Goal: Transaction & Acquisition: Purchase product/service

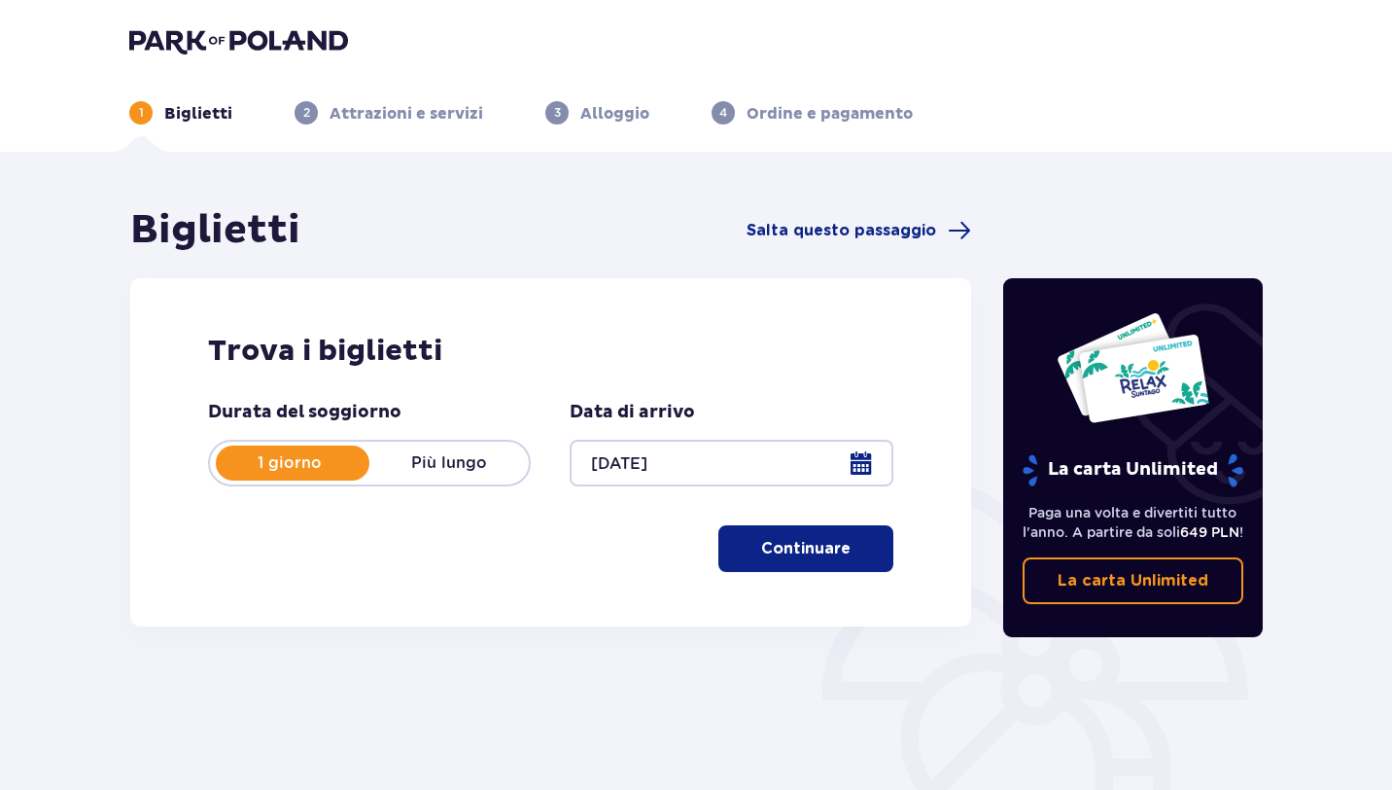
scroll to position [92, 0]
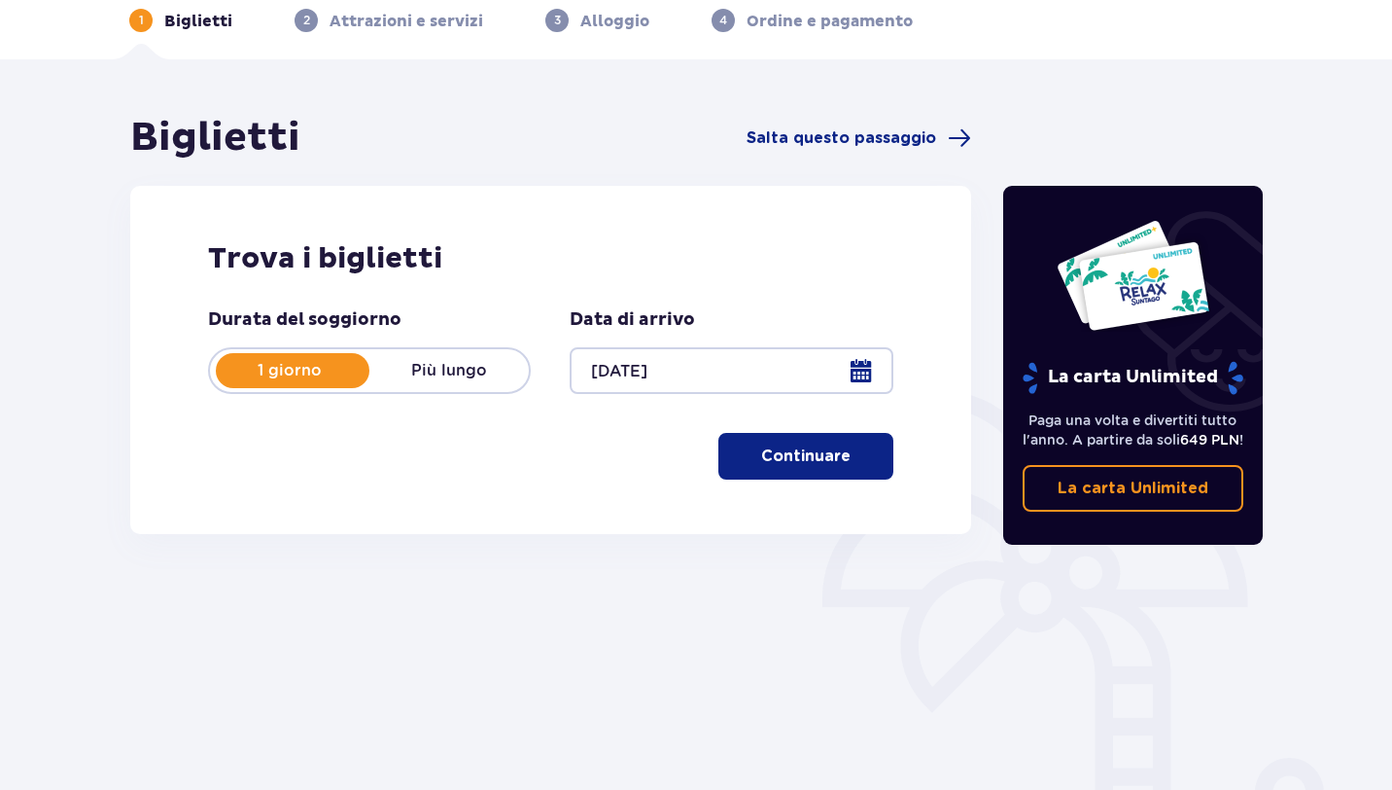
click at [789, 475] on button "Continuare" at bounding box center [806, 456] width 175 height 47
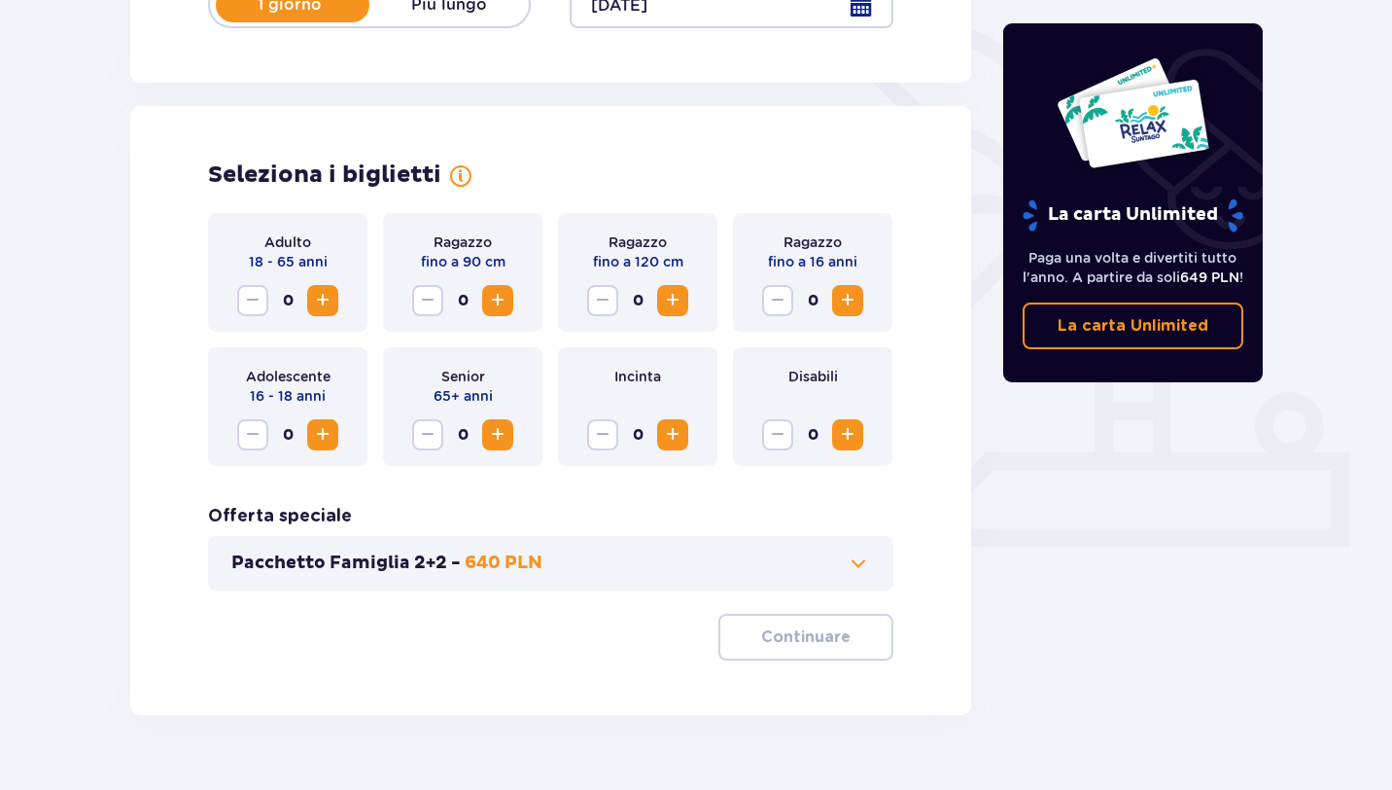
scroll to position [500, 0]
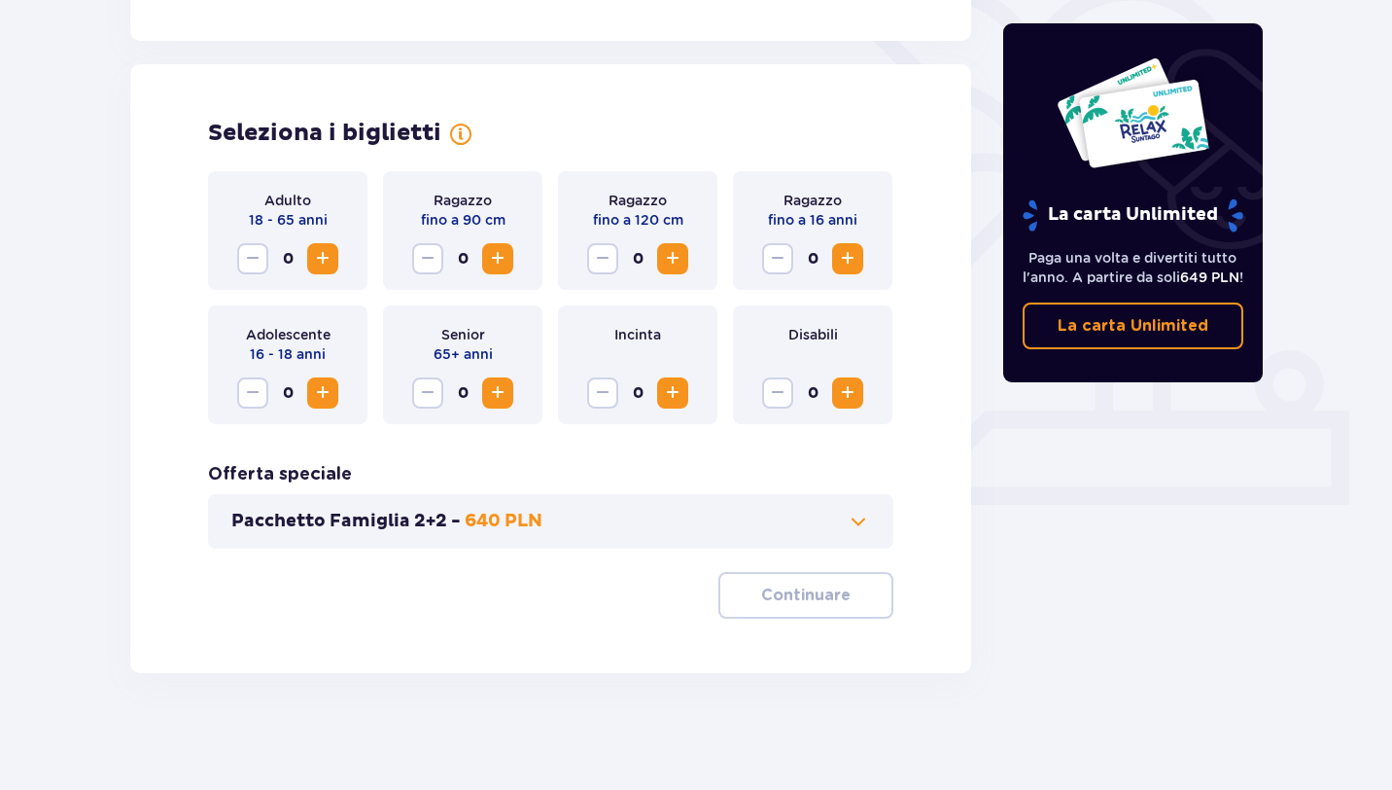
click at [322, 261] on span "Aumento" at bounding box center [322, 258] width 23 height 23
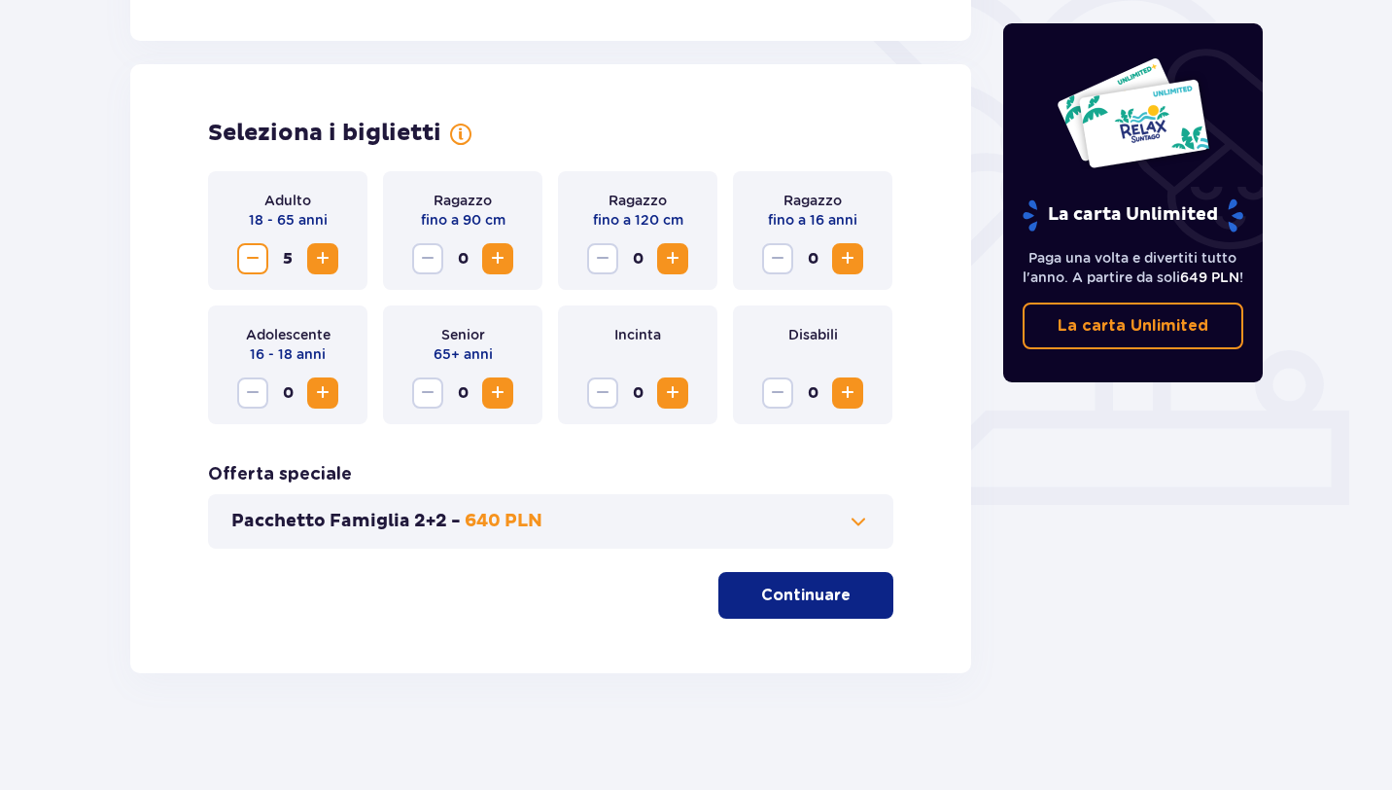
click at [322, 261] on span "Aumento" at bounding box center [322, 258] width 23 height 23
click at [866, 519] on span at bounding box center [858, 521] width 23 height 23
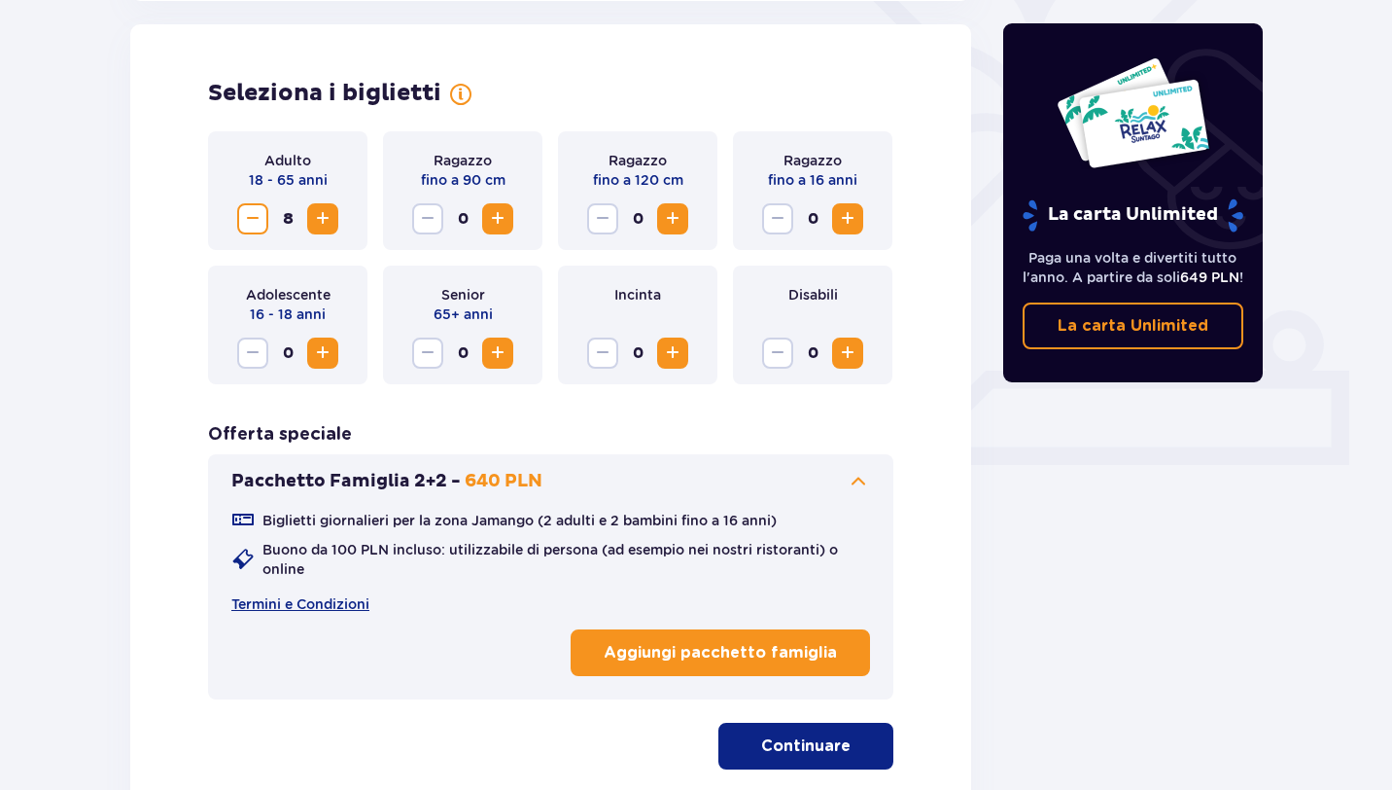
scroll to position [541, 0]
click at [856, 480] on span at bounding box center [858, 480] width 23 height 23
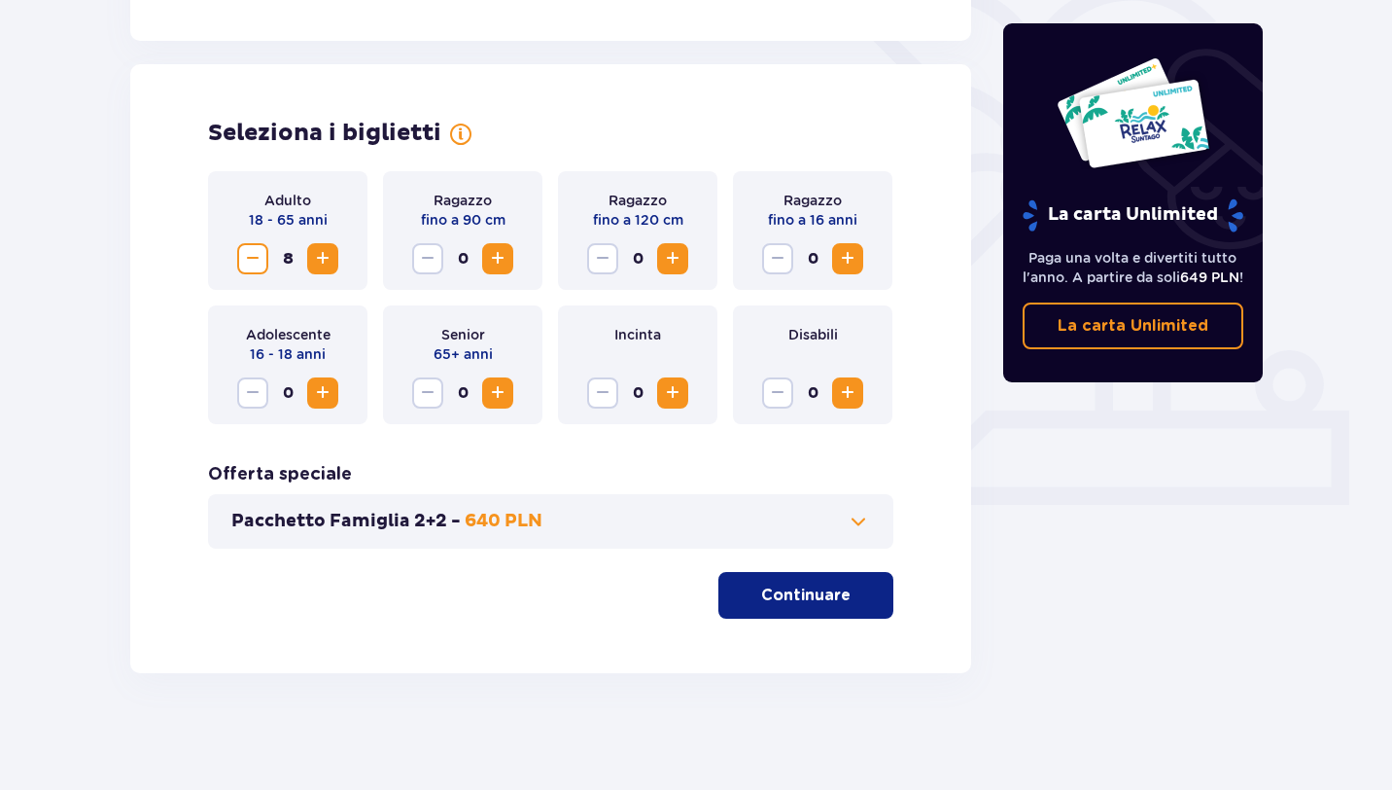
scroll to position [500, 0]
click at [826, 611] on button "Continuare" at bounding box center [806, 595] width 175 height 47
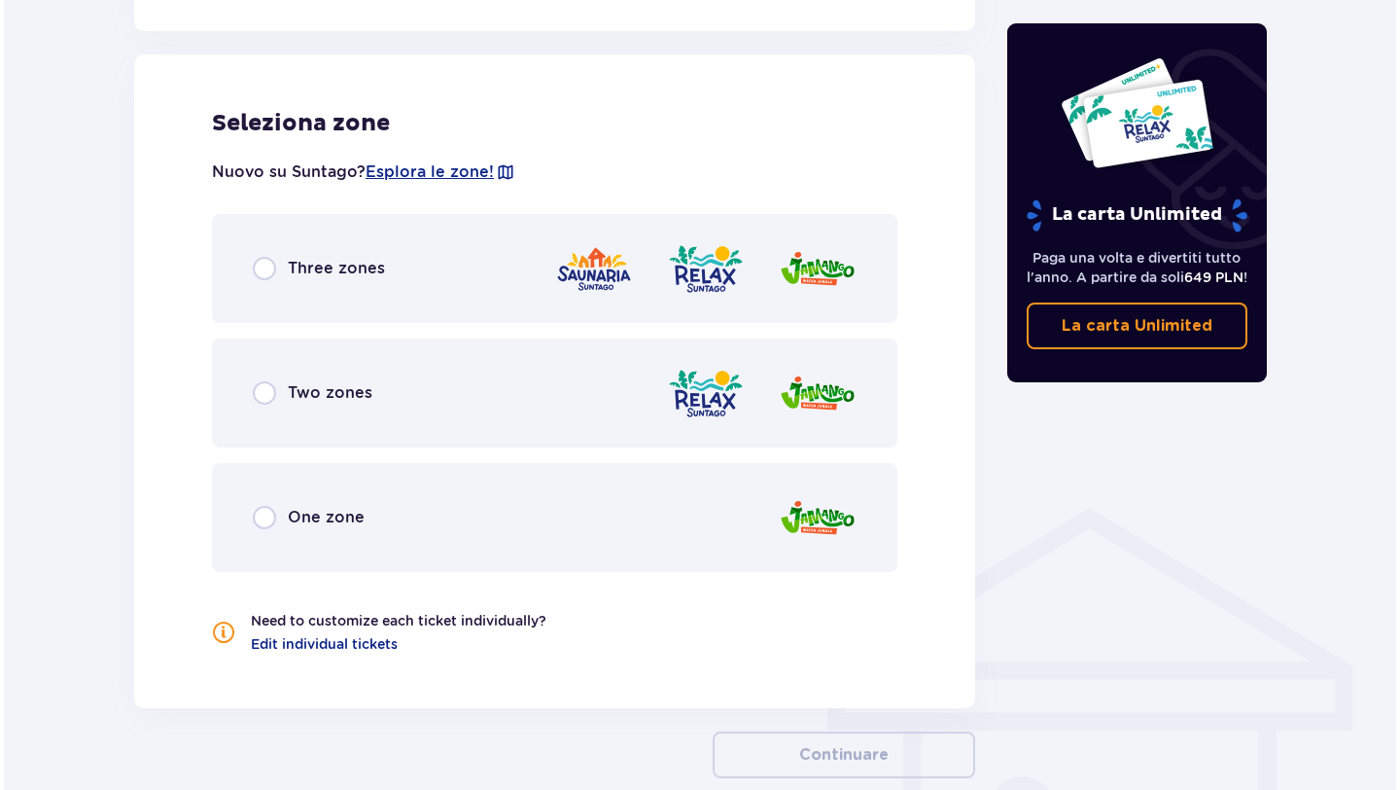
scroll to position [1079, 0]
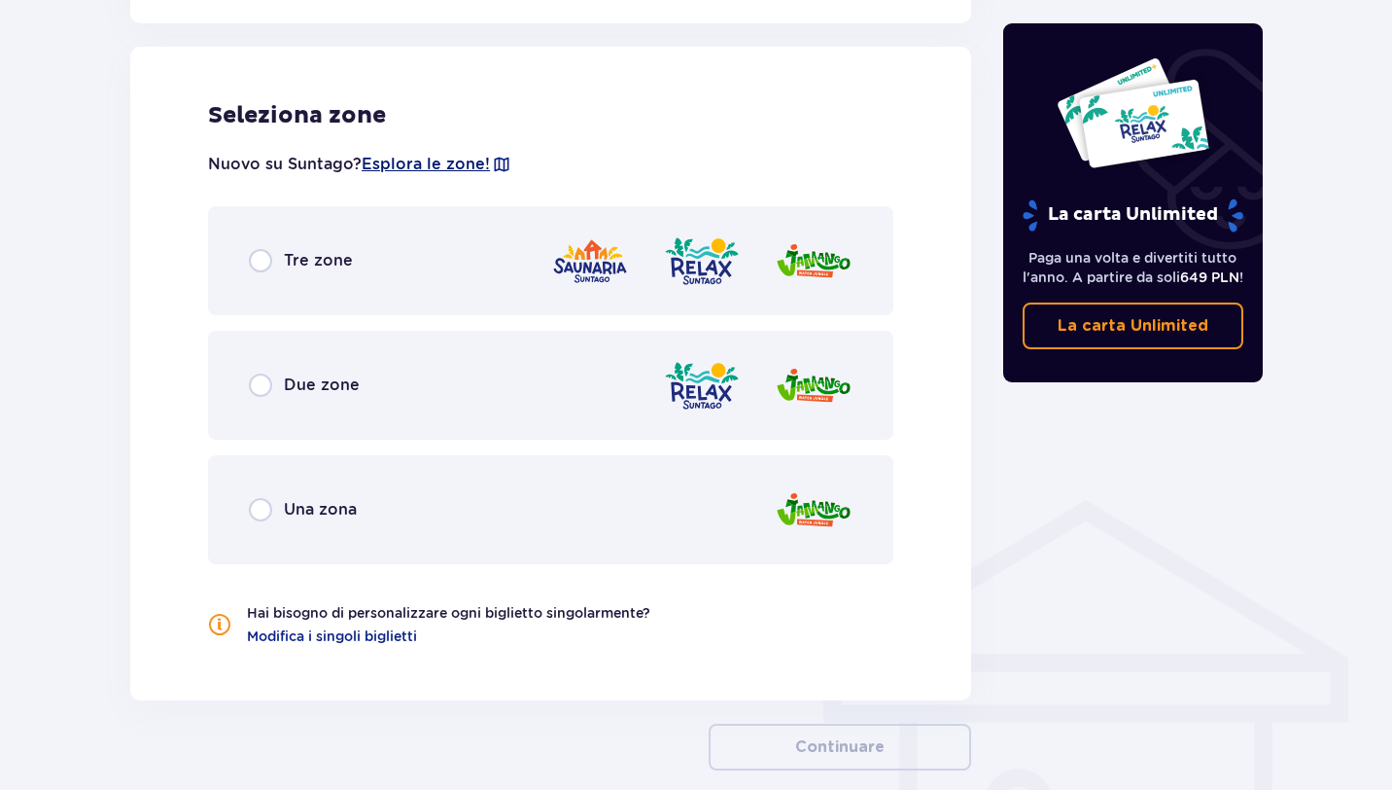
click at [445, 167] on font "Esplora le zone!" at bounding box center [426, 164] width 128 height 18
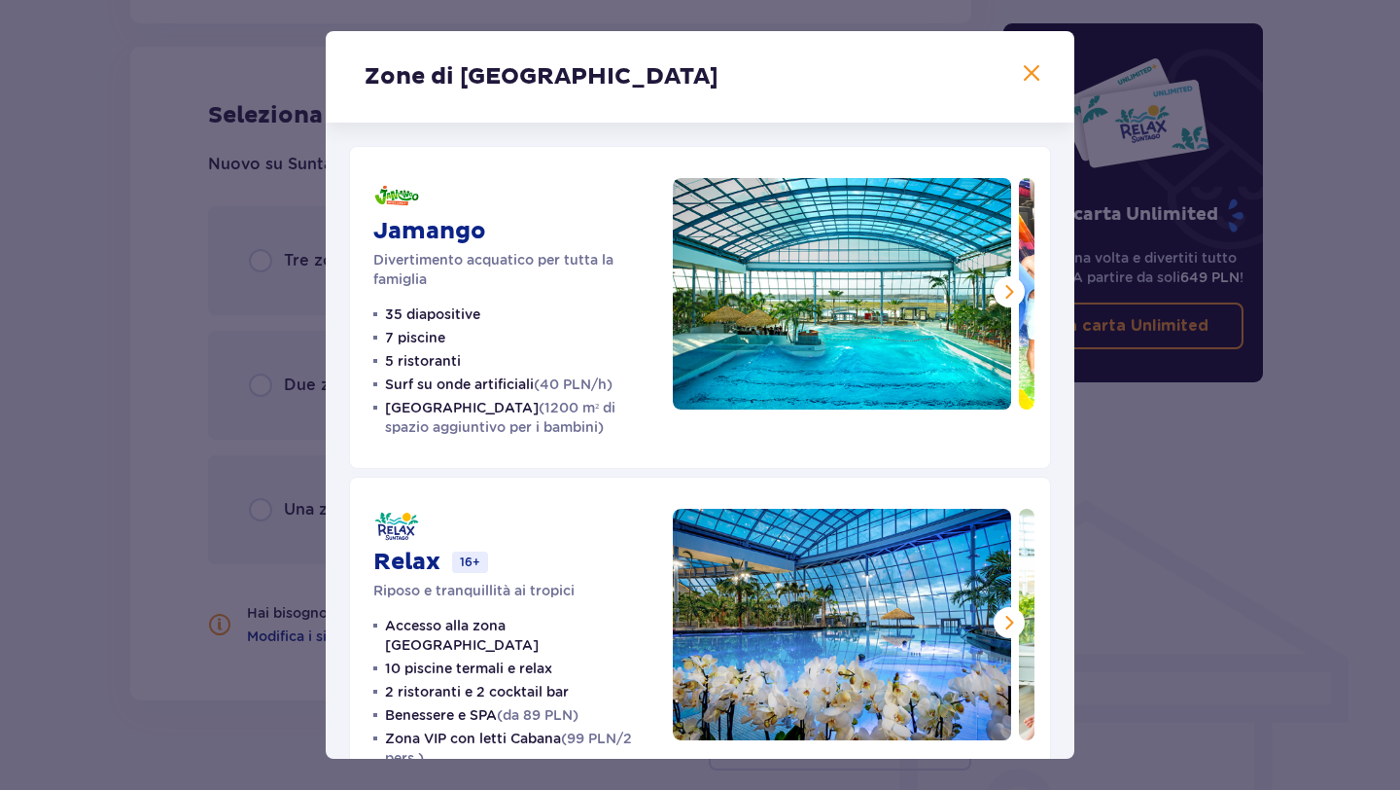
click at [1004, 289] on span at bounding box center [1009, 291] width 23 height 23
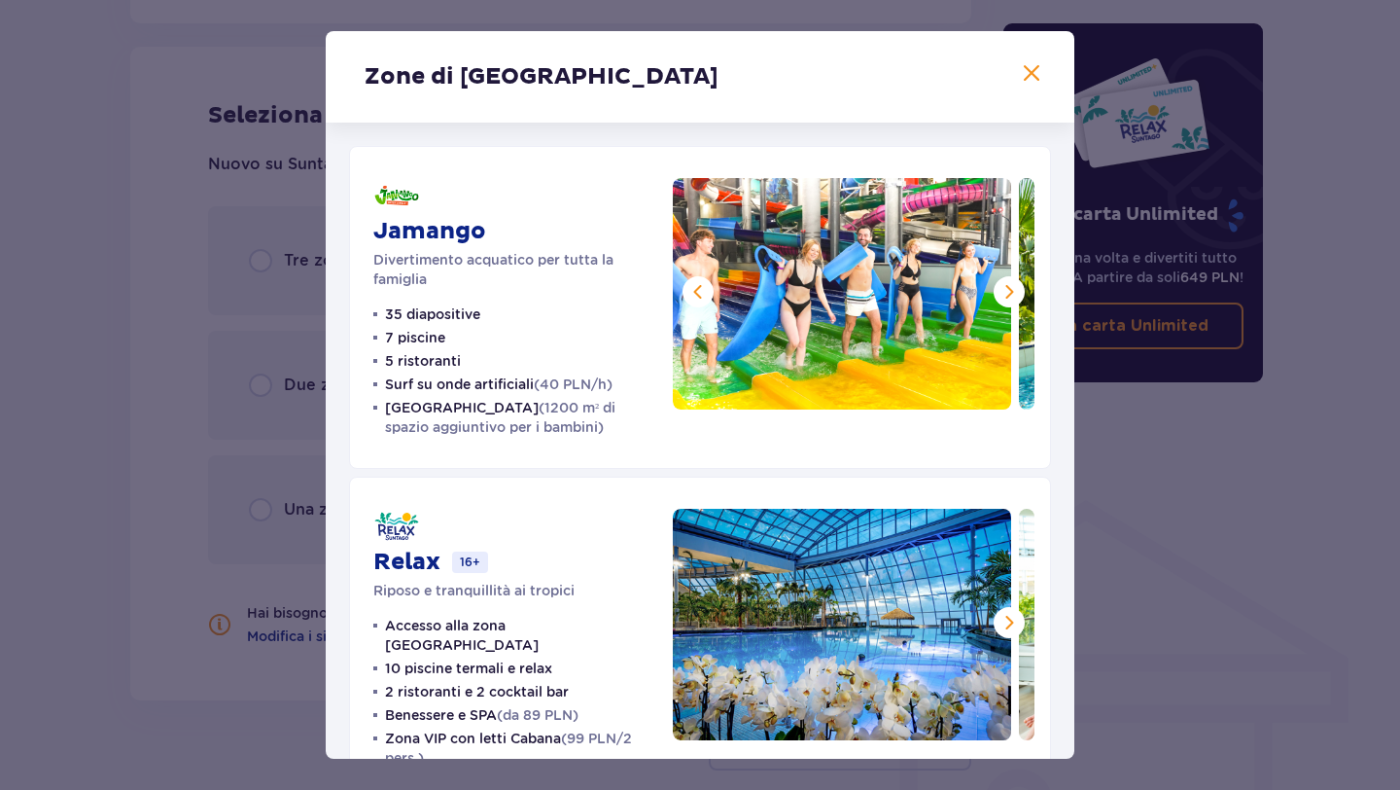
click at [1004, 289] on span at bounding box center [1009, 291] width 23 height 23
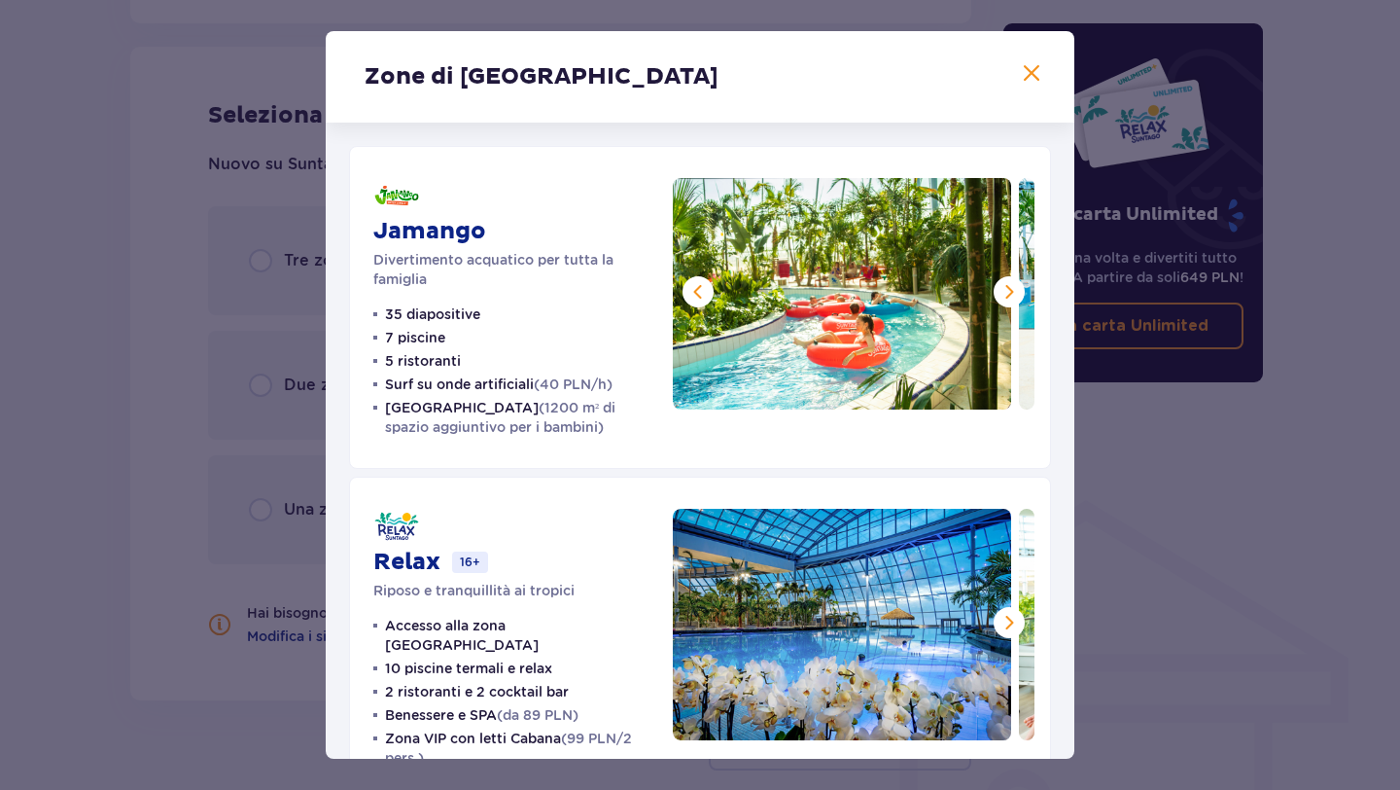
click at [1004, 289] on span at bounding box center [1009, 291] width 23 height 23
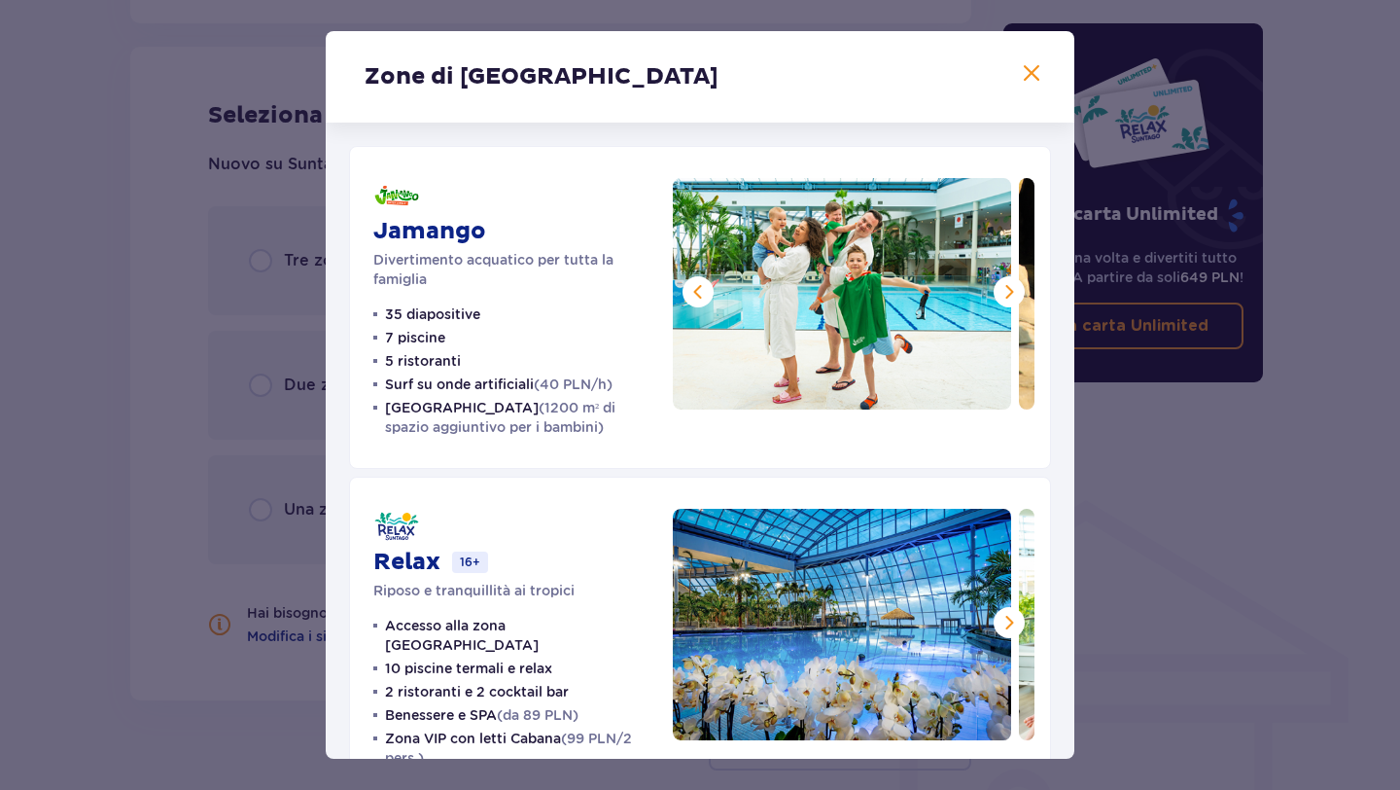
click at [1004, 289] on span at bounding box center [1009, 291] width 23 height 23
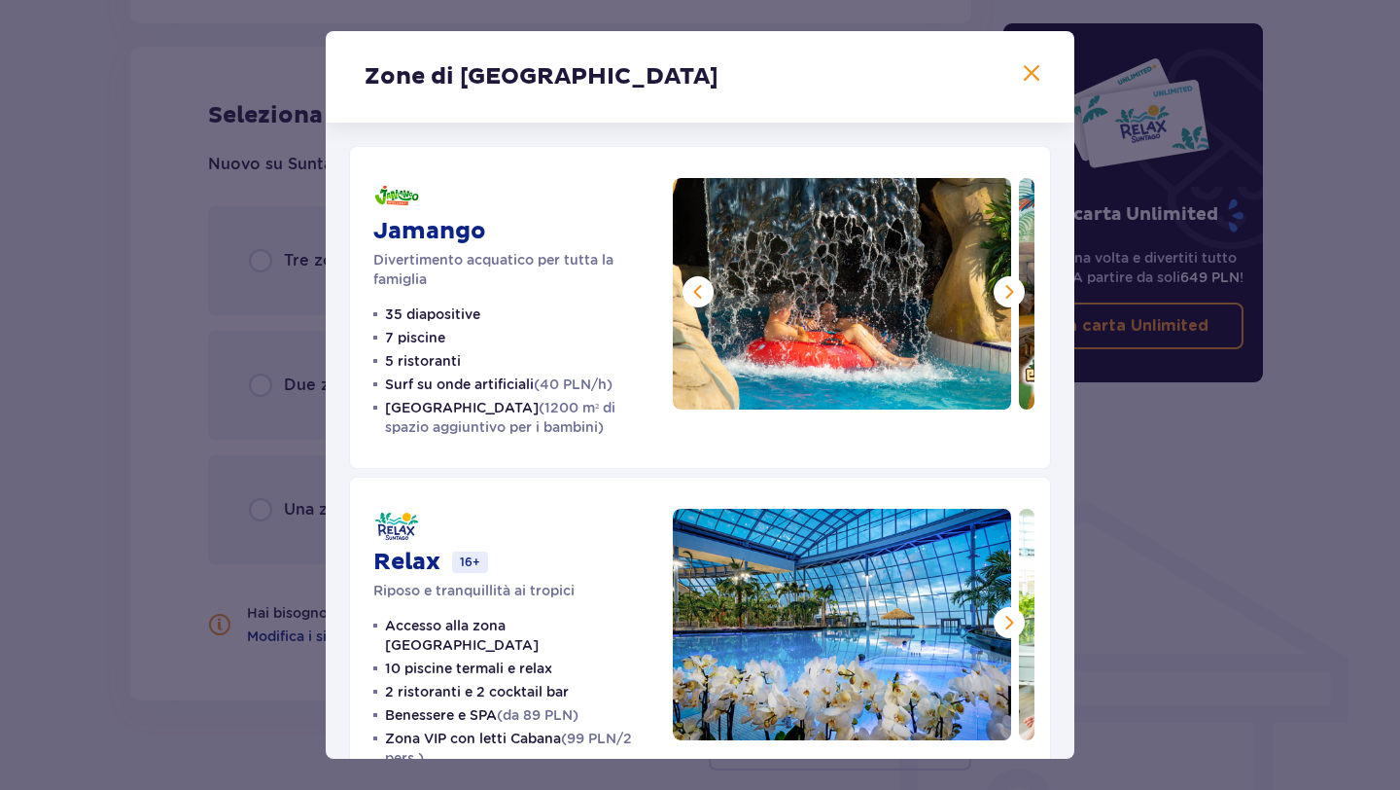
click at [1004, 289] on span at bounding box center [1009, 291] width 23 height 23
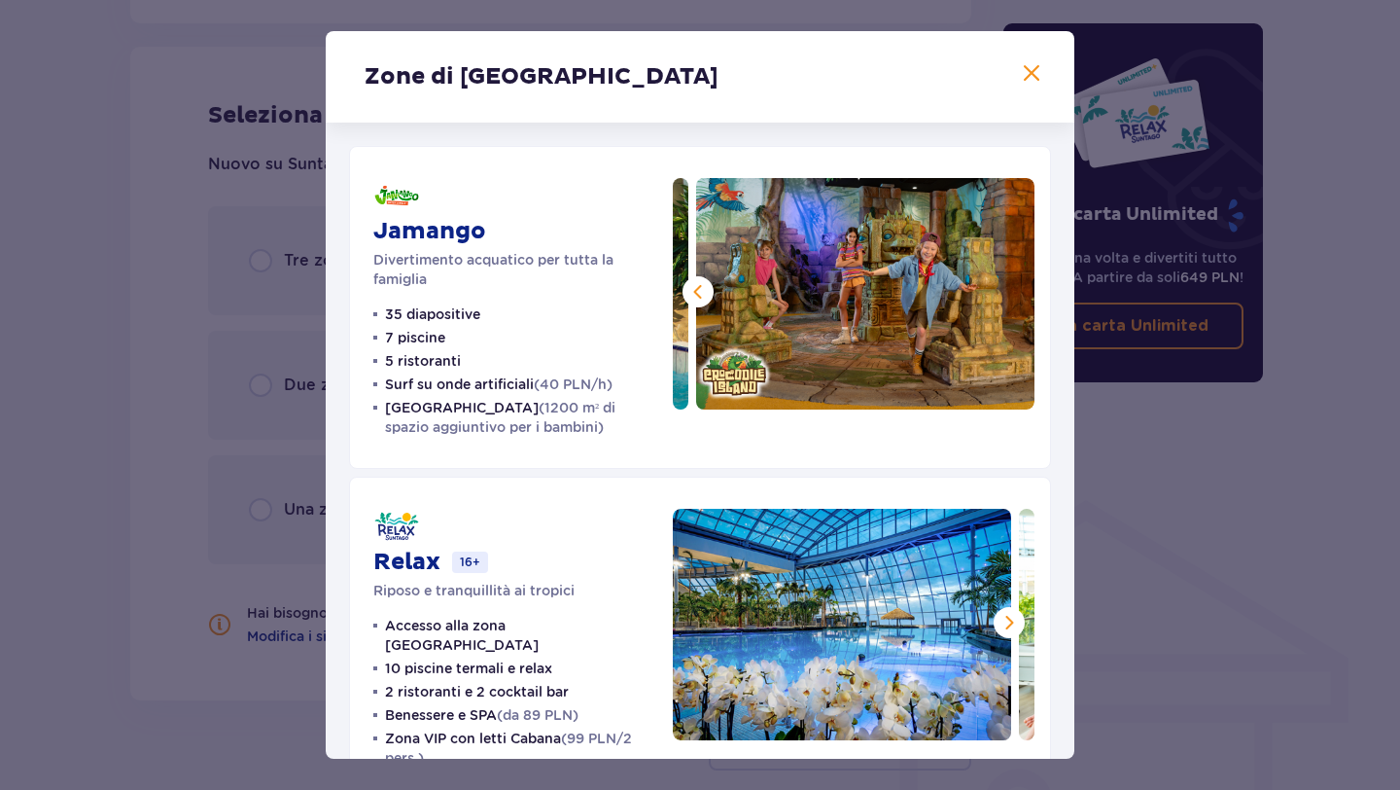
click at [1004, 289] on img at bounding box center [865, 293] width 338 height 231
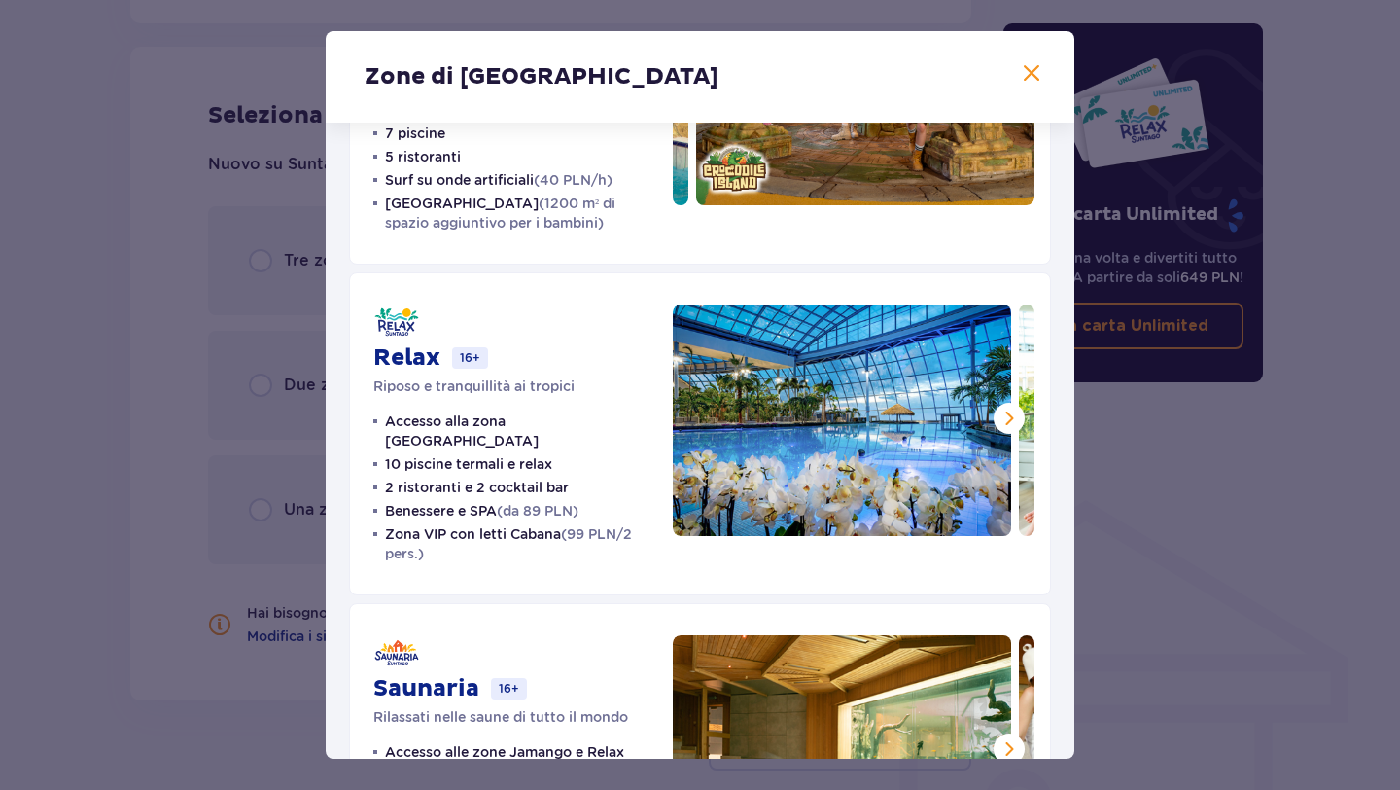
scroll to position [211, 0]
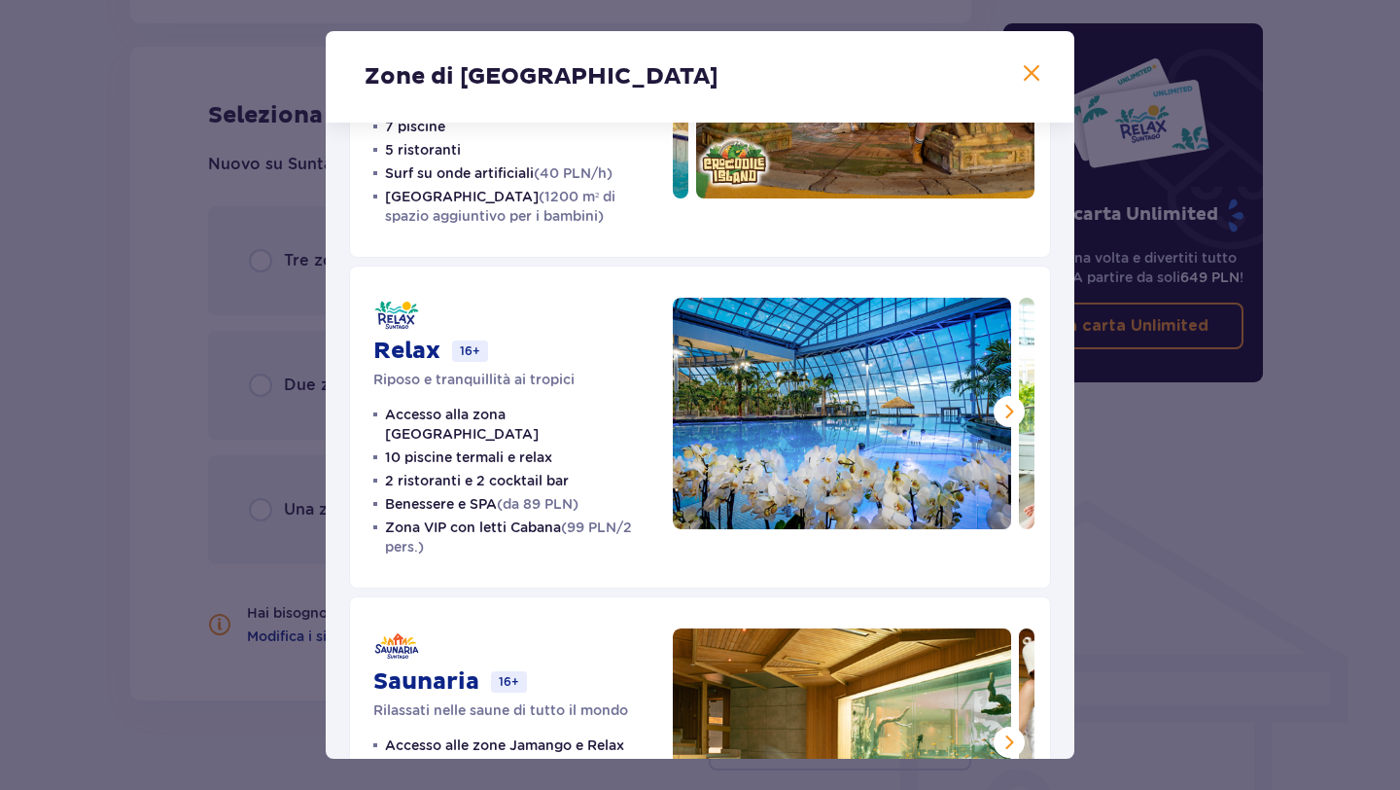
click at [1004, 410] on span at bounding box center [1009, 411] width 23 height 23
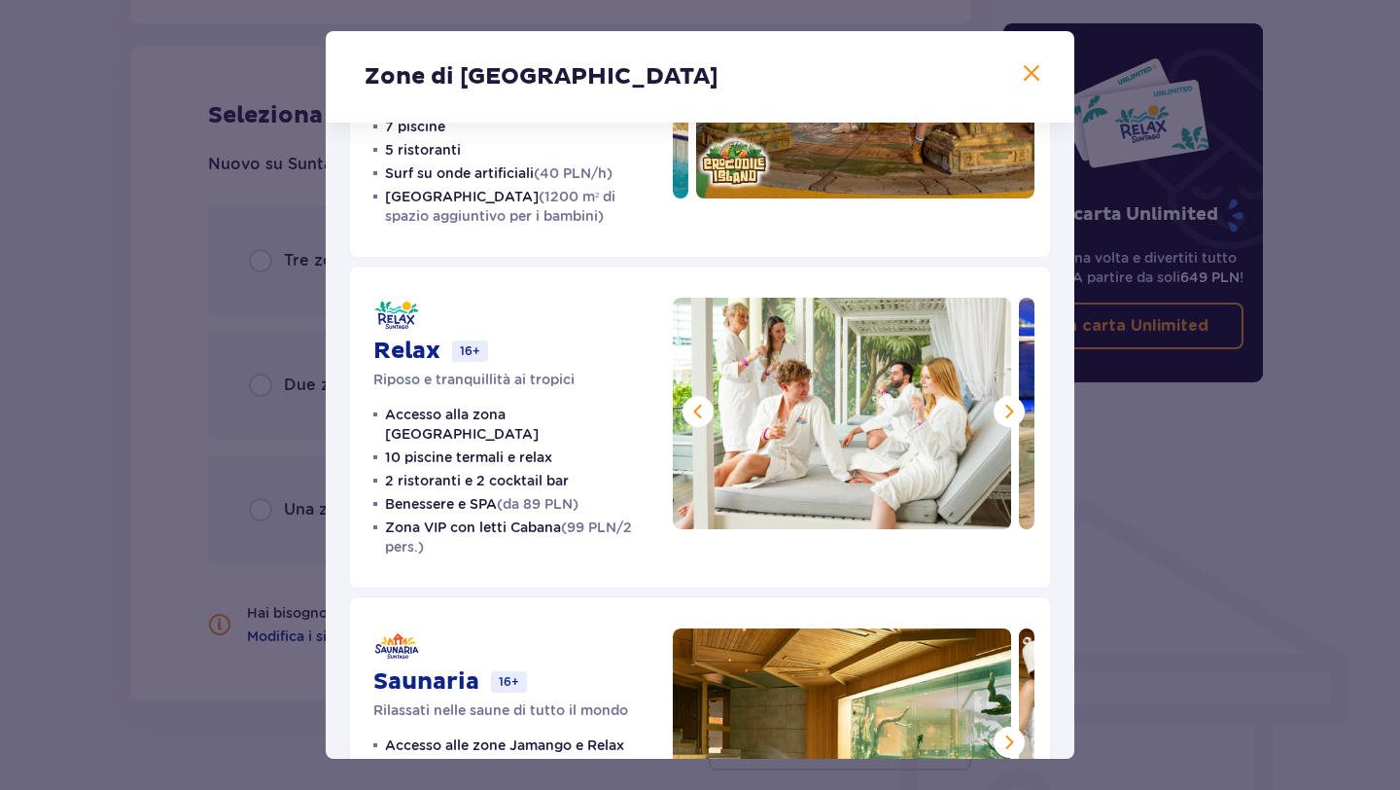
click at [1004, 411] on span at bounding box center [1009, 411] width 23 height 23
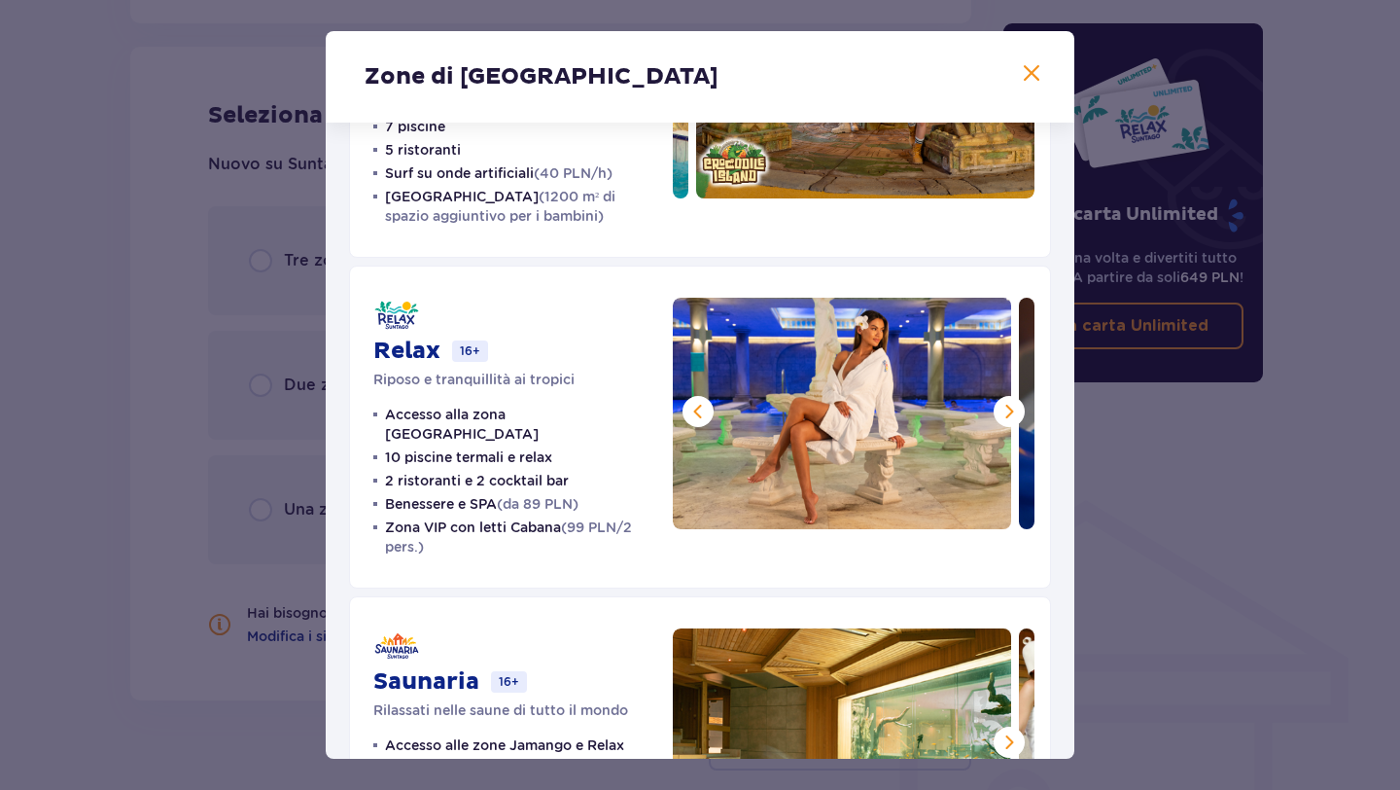
click at [1004, 411] on span at bounding box center [1009, 411] width 23 height 23
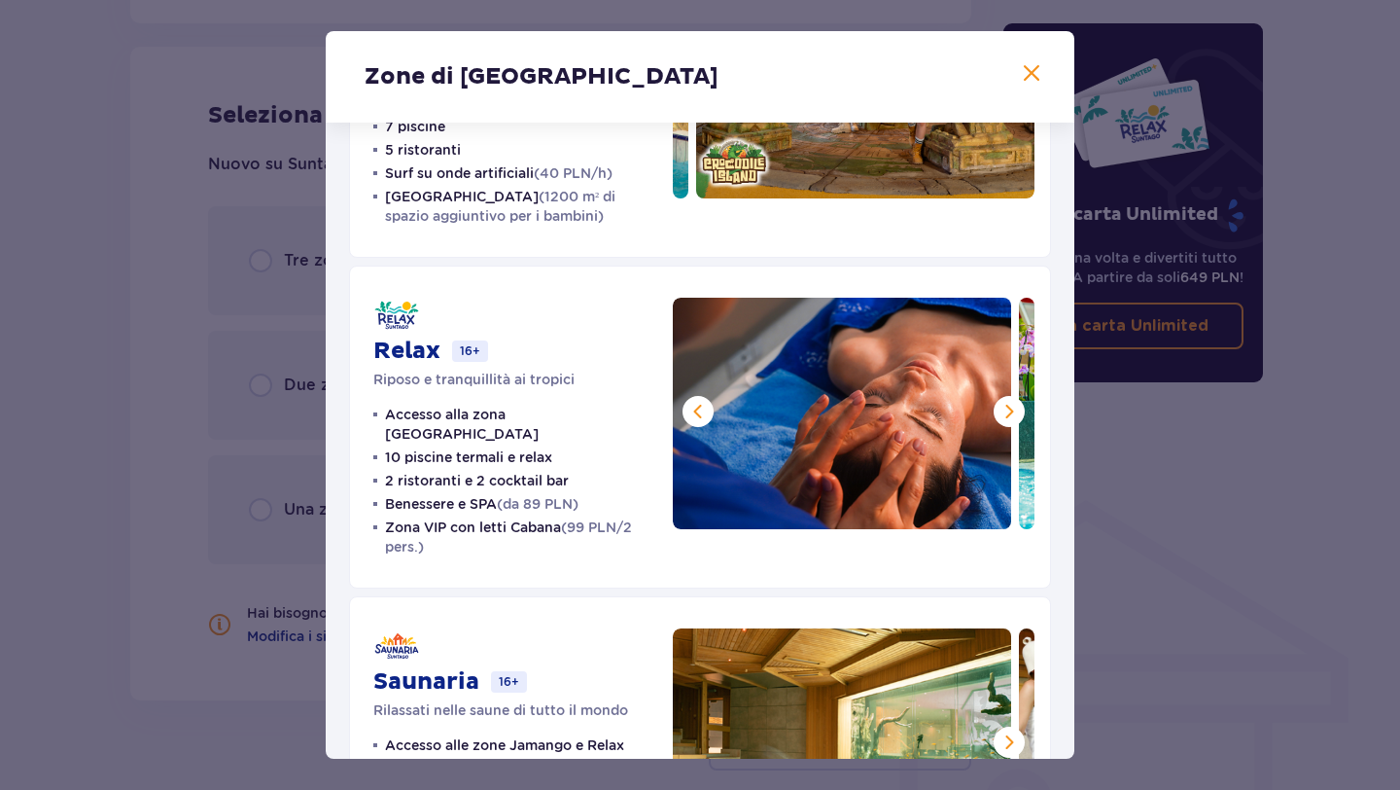
click at [1004, 411] on span at bounding box center [1009, 411] width 23 height 23
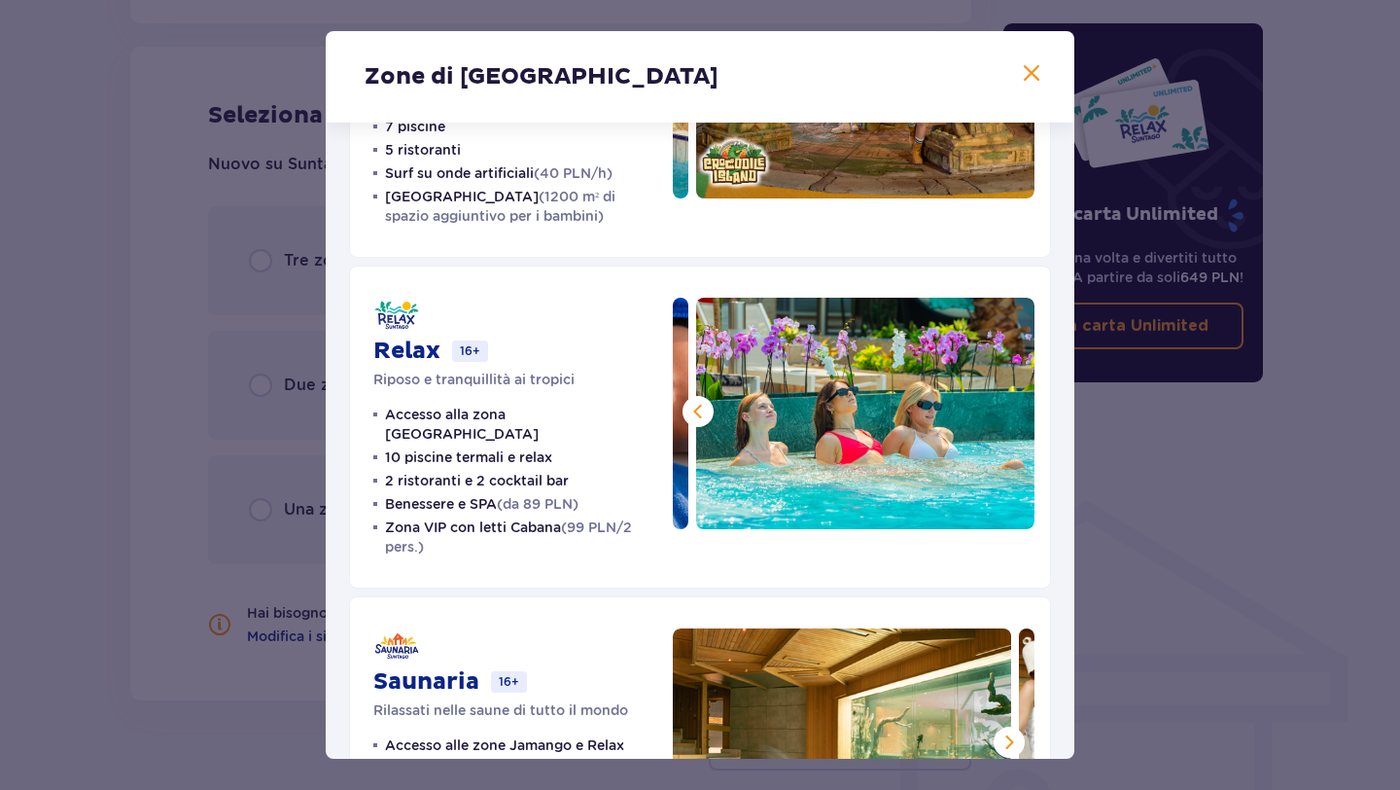
click at [1004, 411] on img at bounding box center [865, 413] width 338 height 231
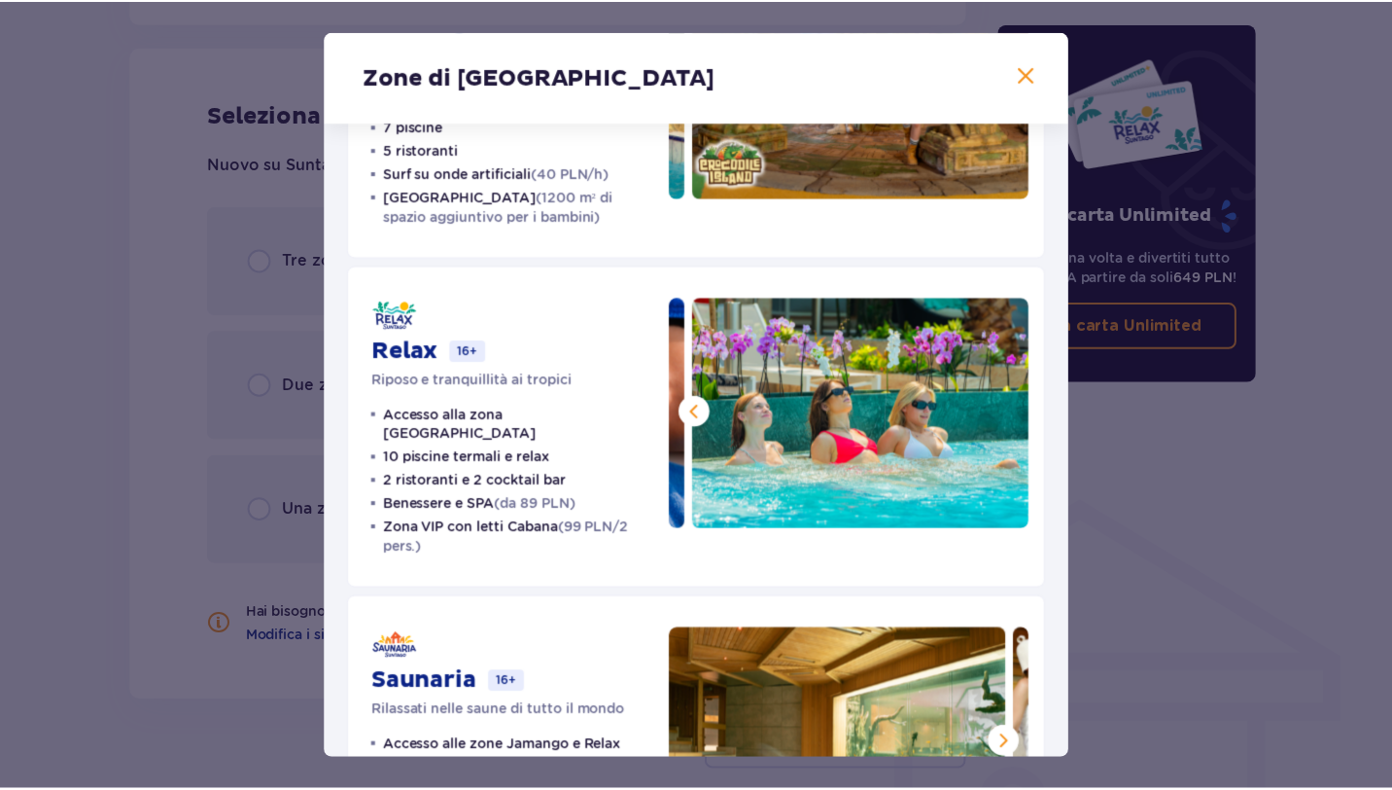
scroll to position [348, 0]
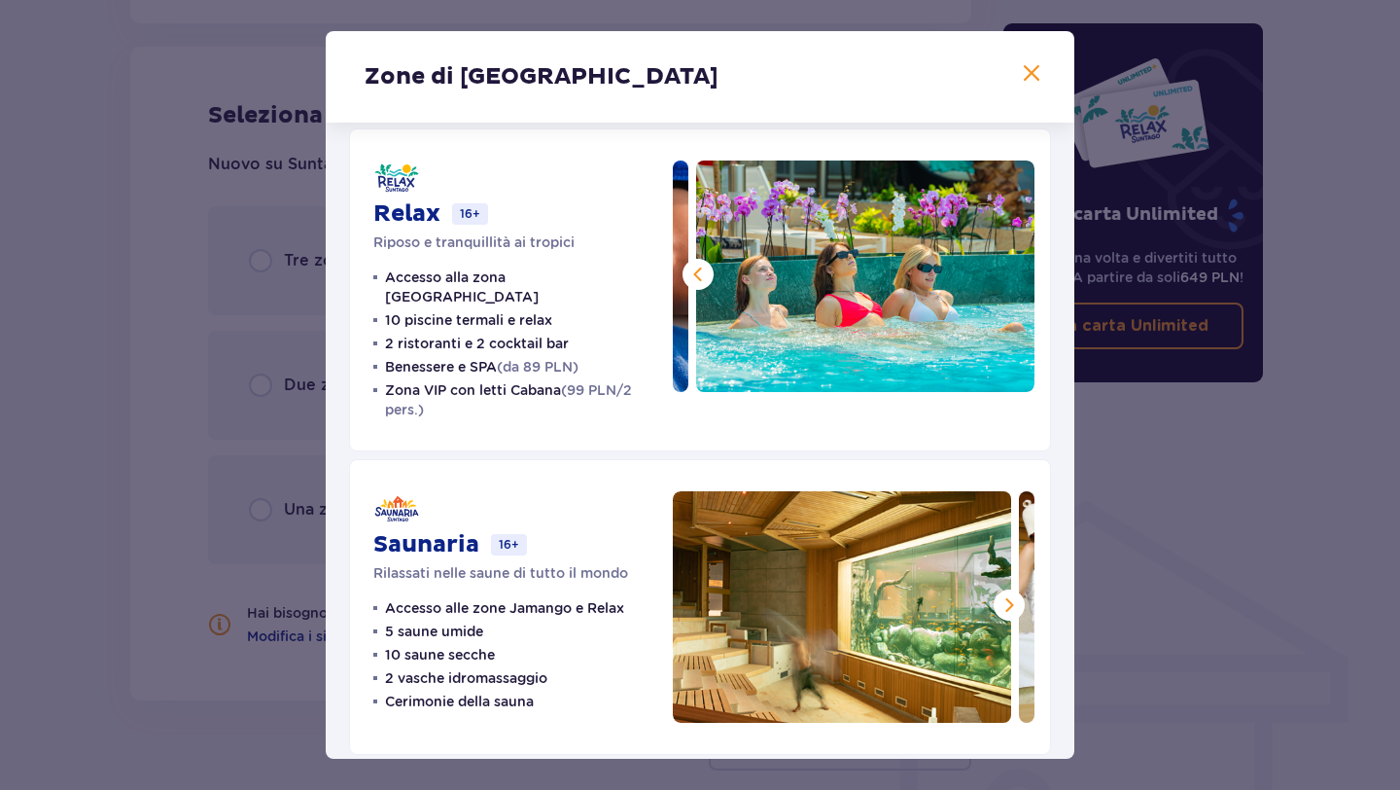
click at [998, 593] on span at bounding box center [1009, 604] width 23 height 23
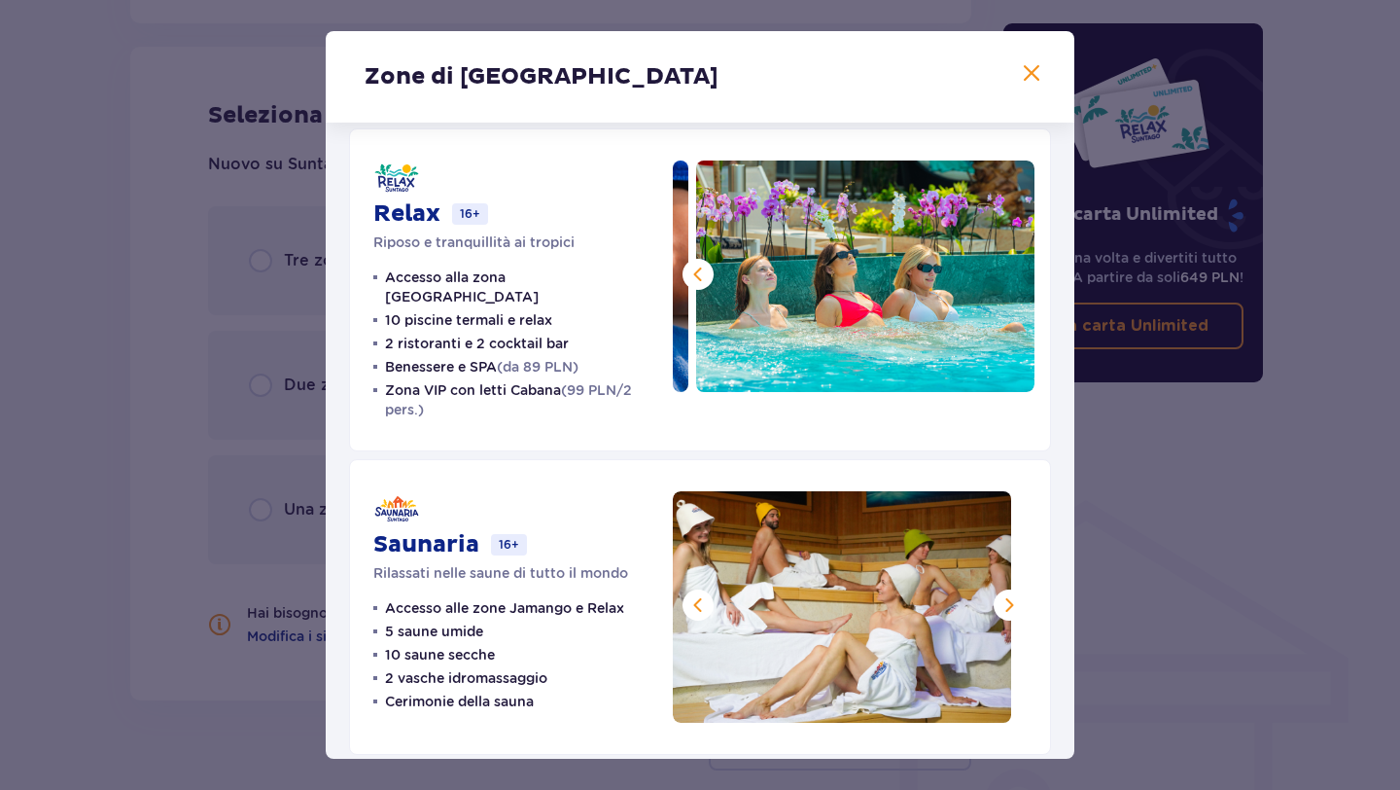
click at [998, 593] on span at bounding box center [1009, 604] width 23 height 23
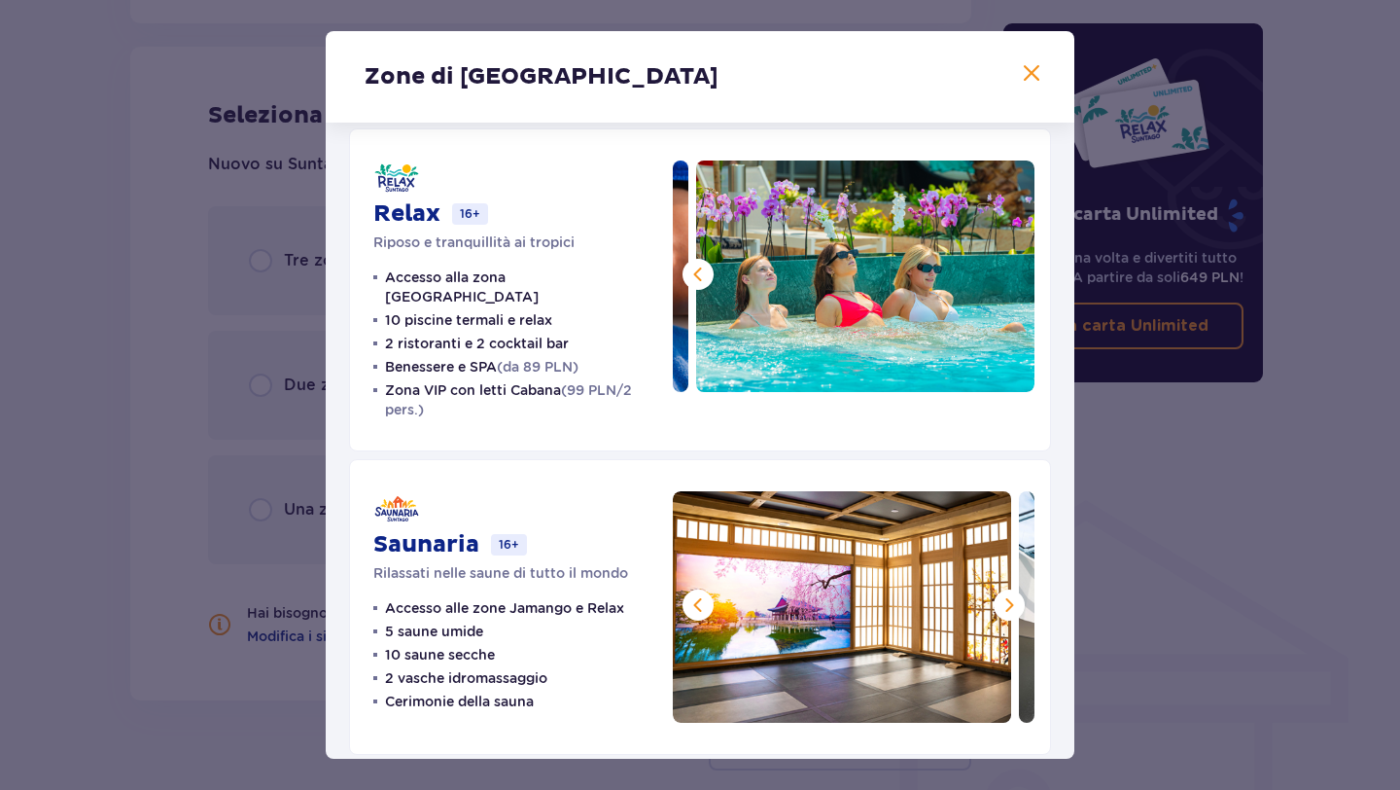
click at [998, 593] on span at bounding box center [1009, 604] width 23 height 23
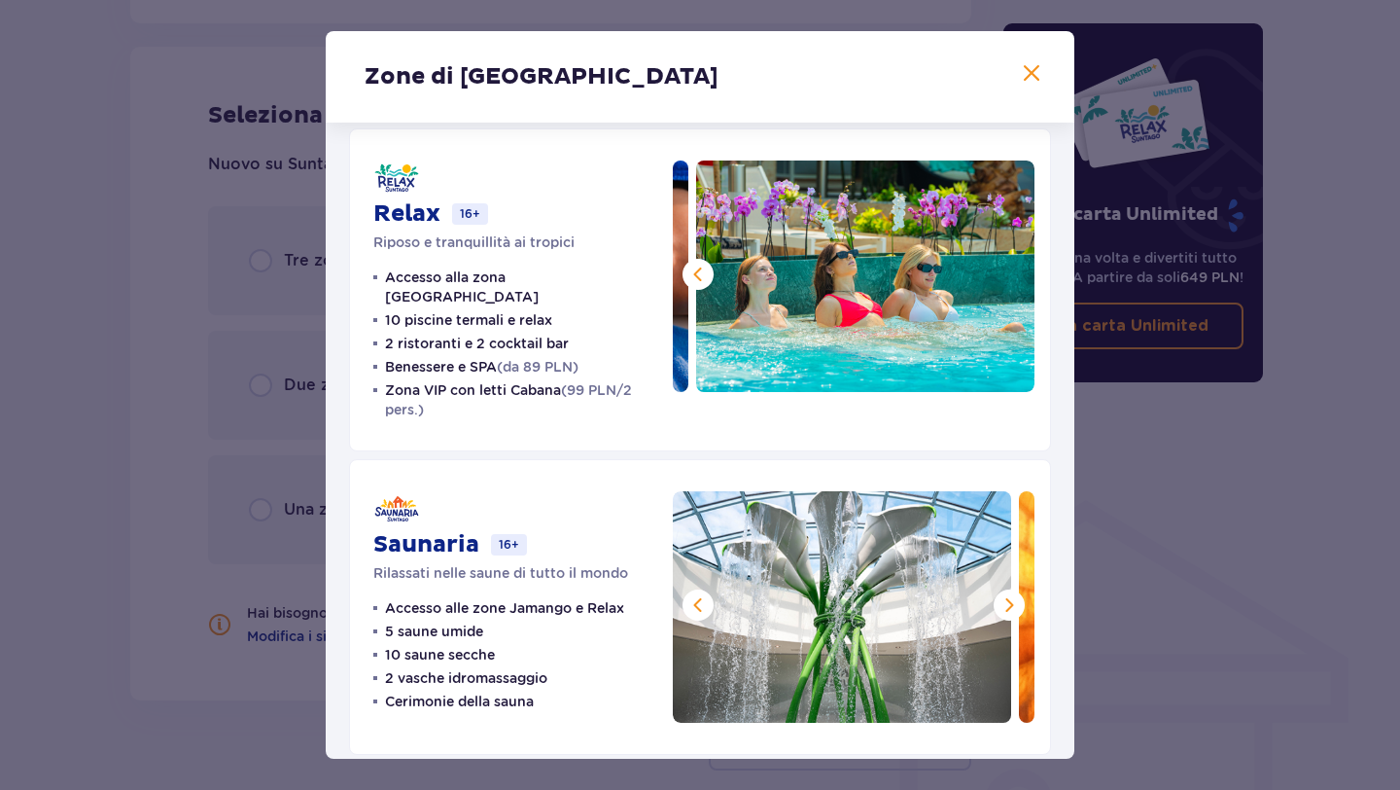
click at [998, 593] on span at bounding box center [1009, 604] width 23 height 23
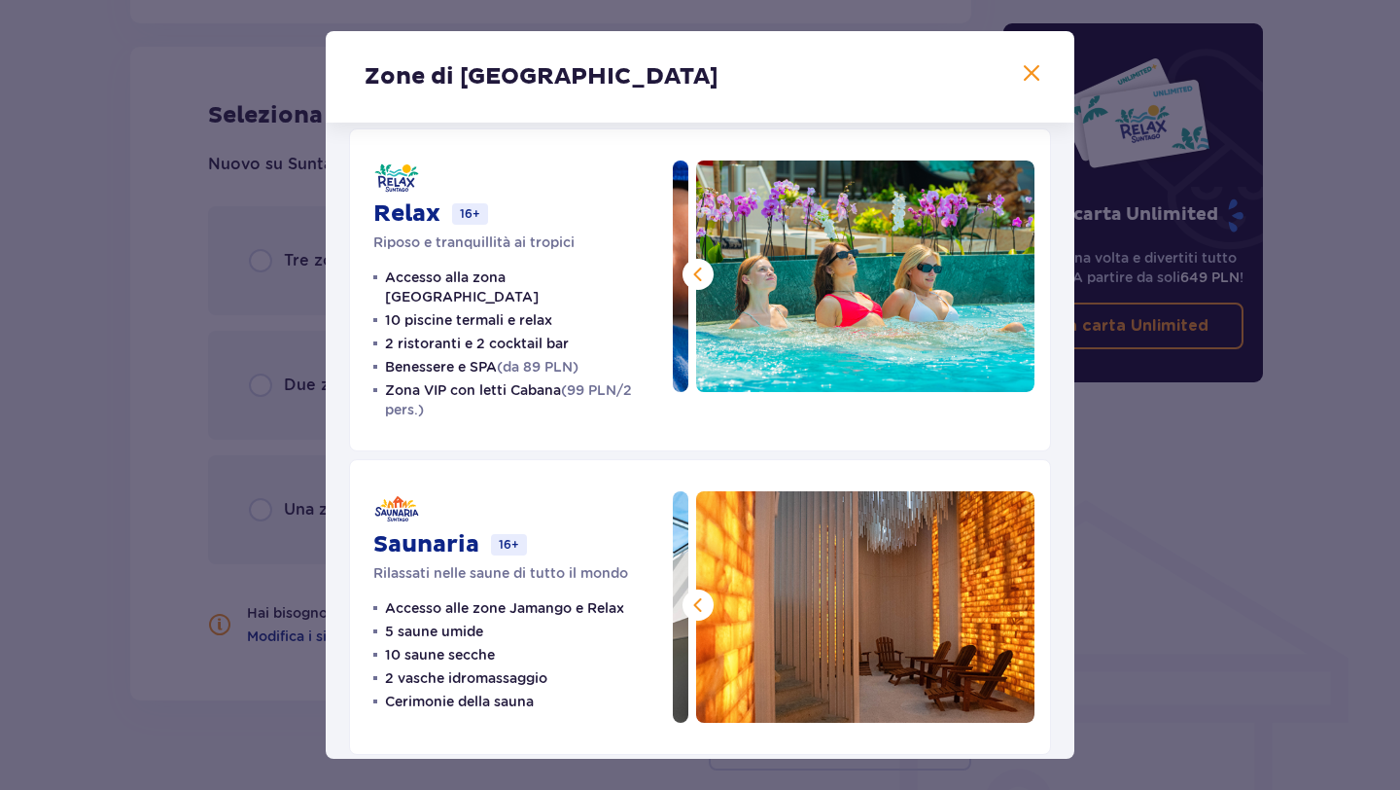
click at [998, 587] on img at bounding box center [865, 606] width 338 height 231
click at [1021, 69] on span at bounding box center [1031, 73] width 23 height 23
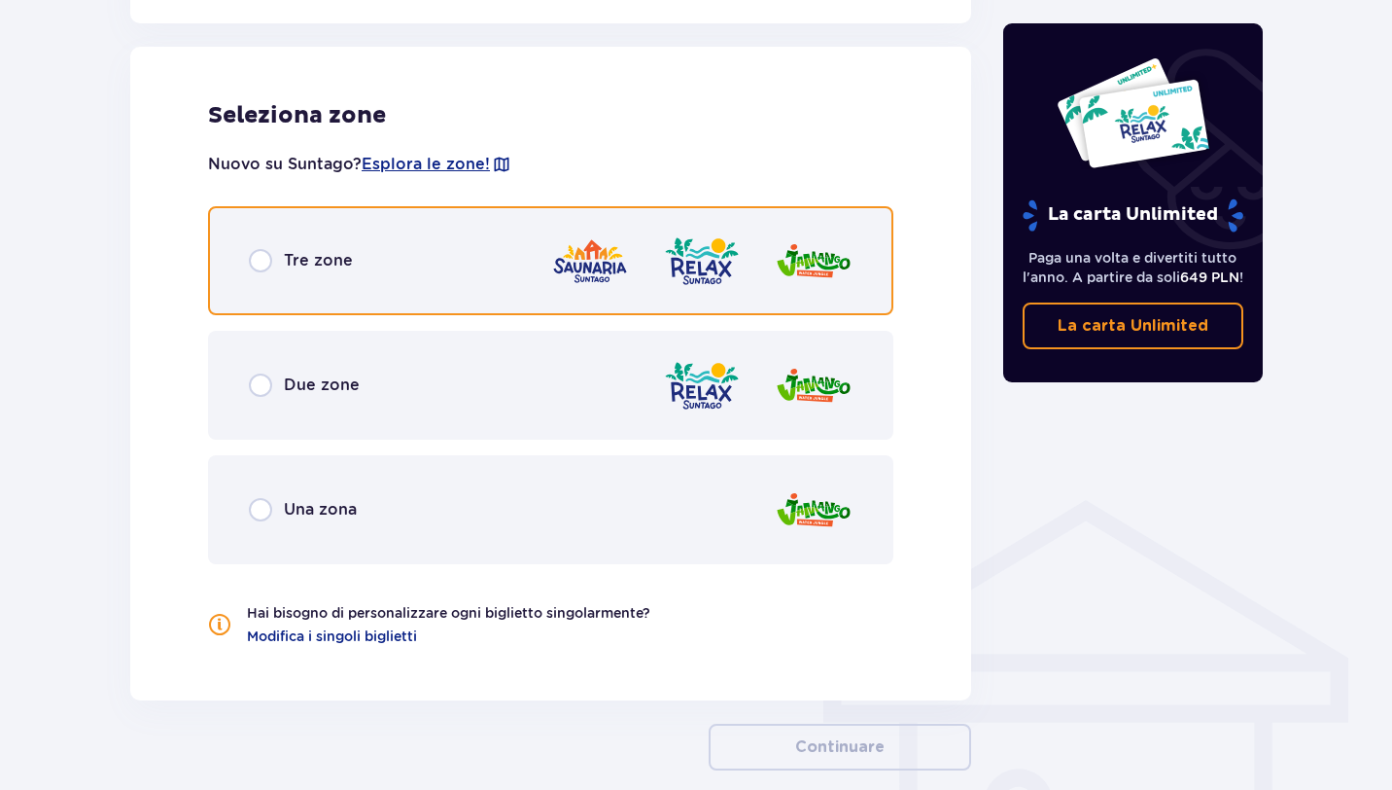
click at [255, 255] on input "radio" at bounding box center [260, 260] width 23 height 23
radio input "true"
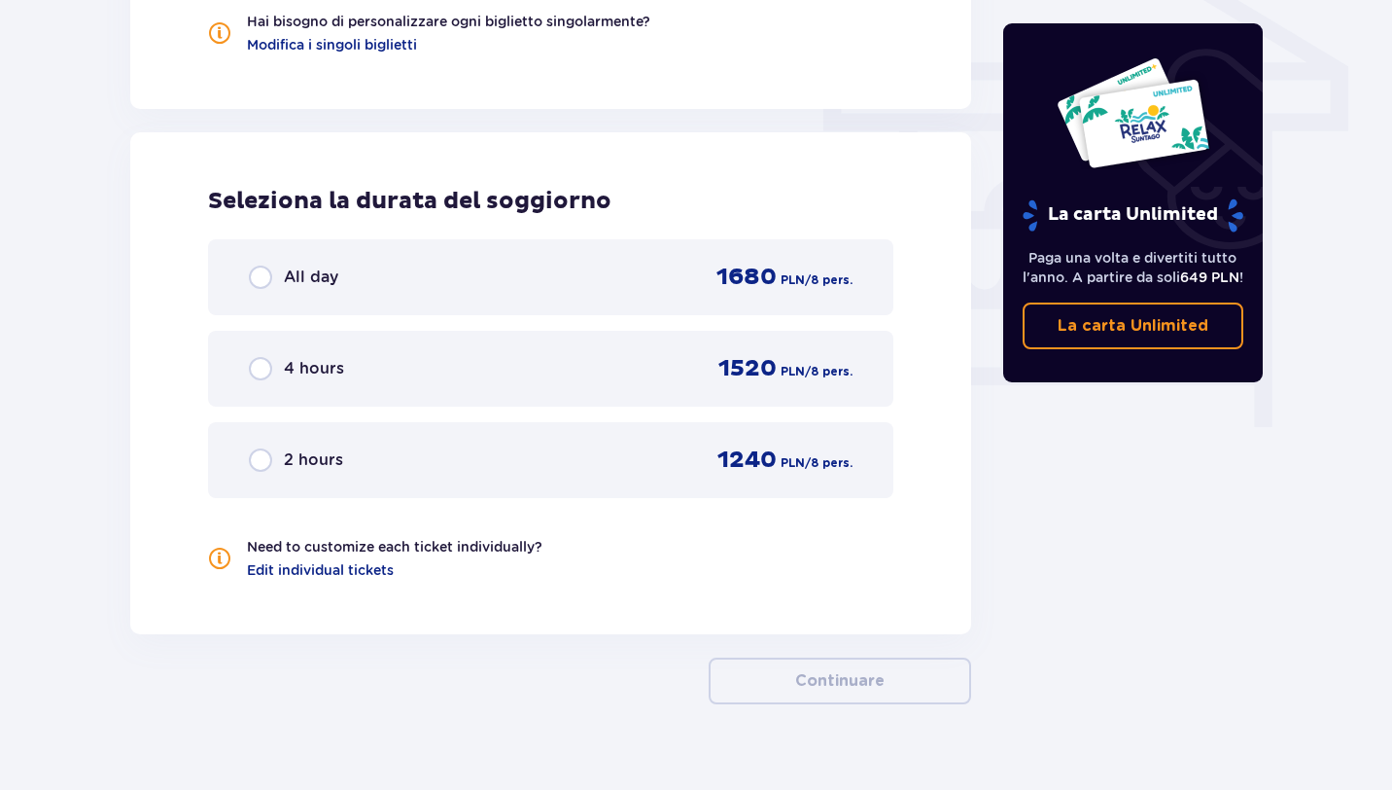
scroll to position [1702, 0]
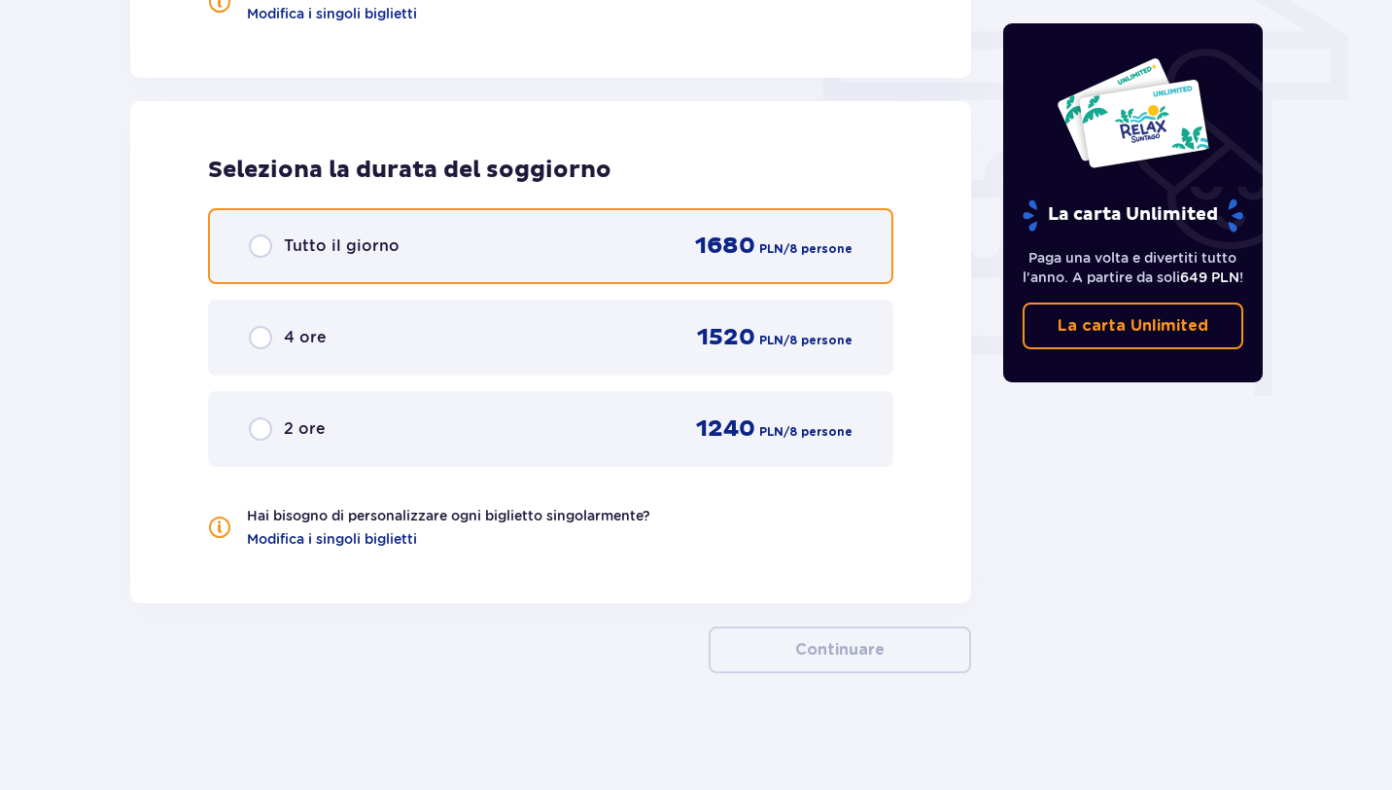
click at [253, 247] on input "radio" at bounding box center [260, 245] width 23 height 23
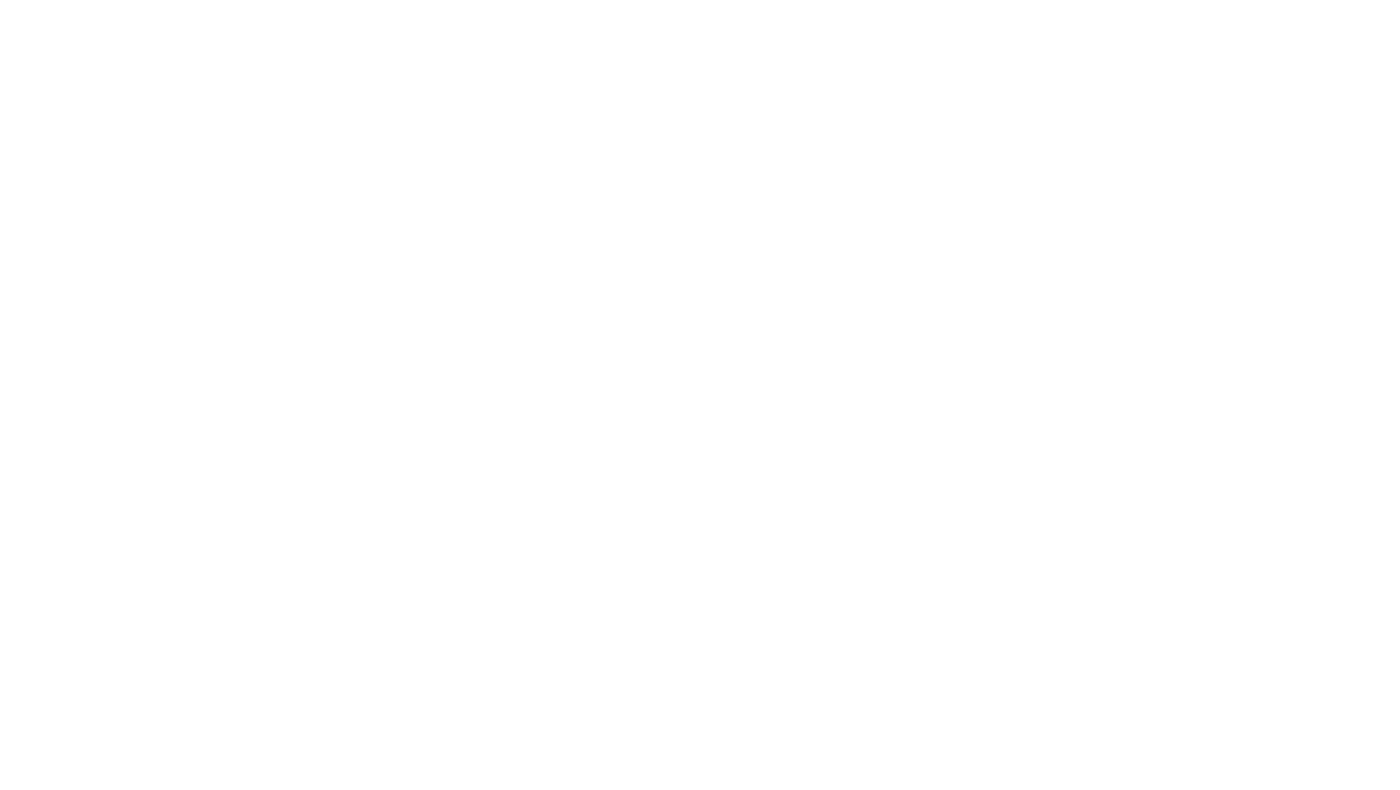
scroll to position [0, 0]
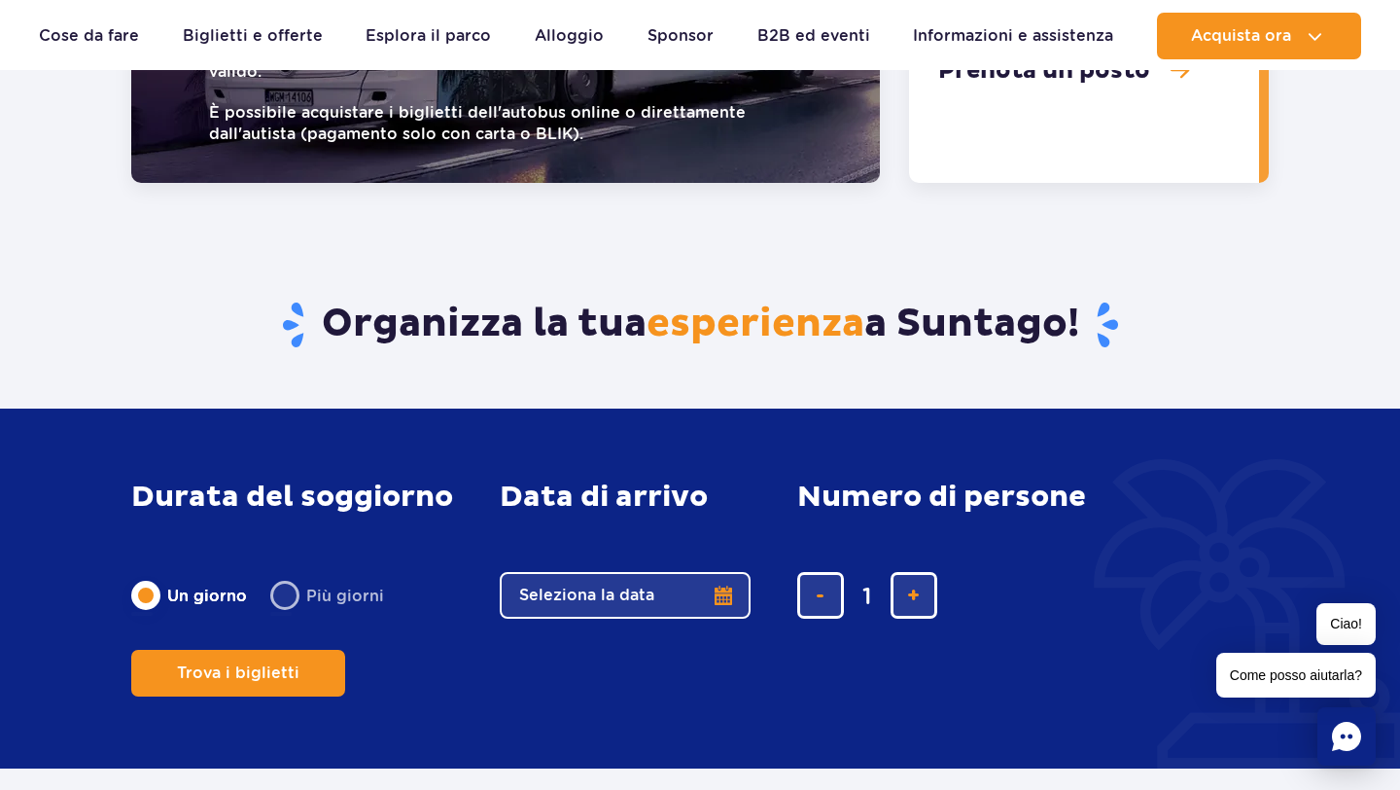
scroll to position [2888, 0]
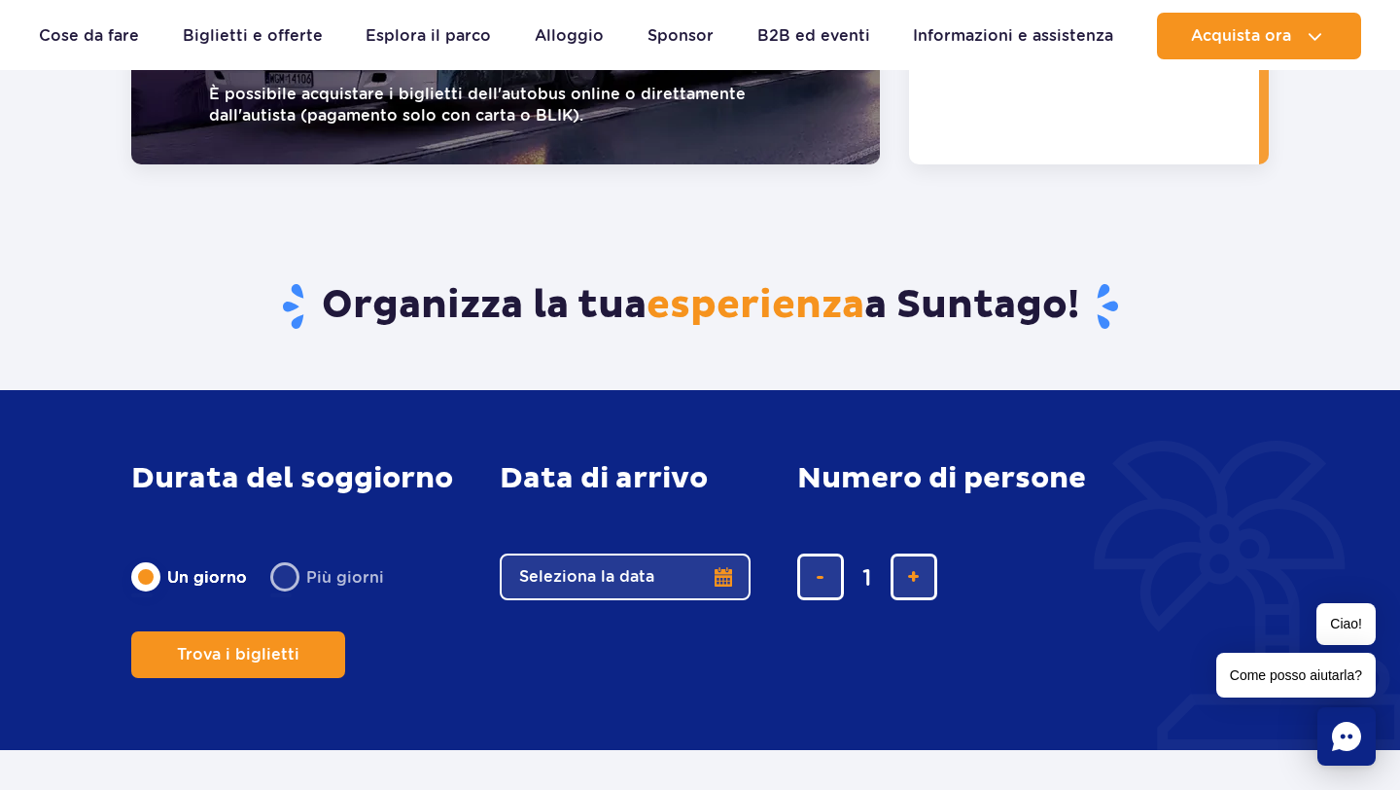
click at [715, 553] on button "Seleziona la data" at bounding box center [625, 576] width 251 height 47
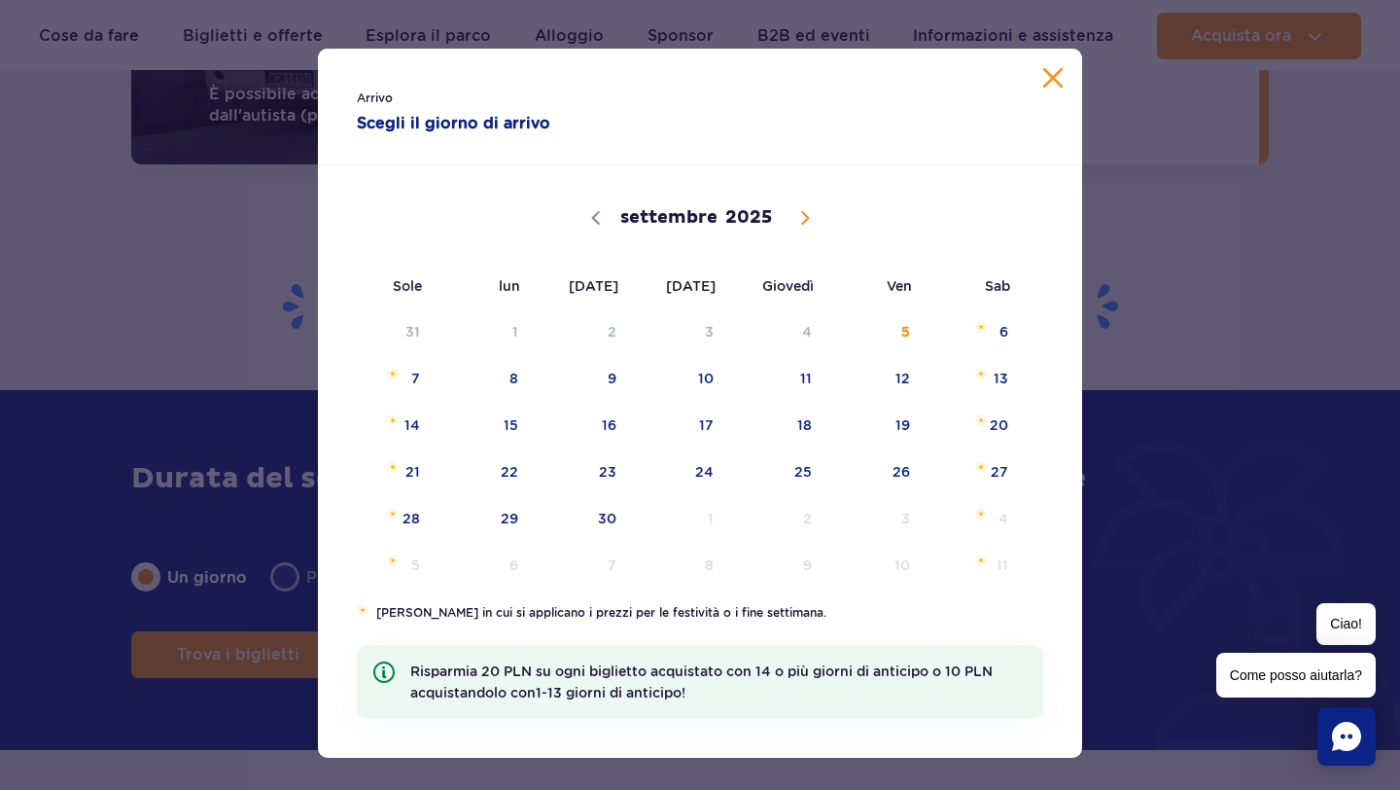
click at [799, 210] on span at bounding box center [805, 217] width 33 height 33
select select "11"
click at [799, 210] on span at bounding box center [805, 217] width 33 height 33
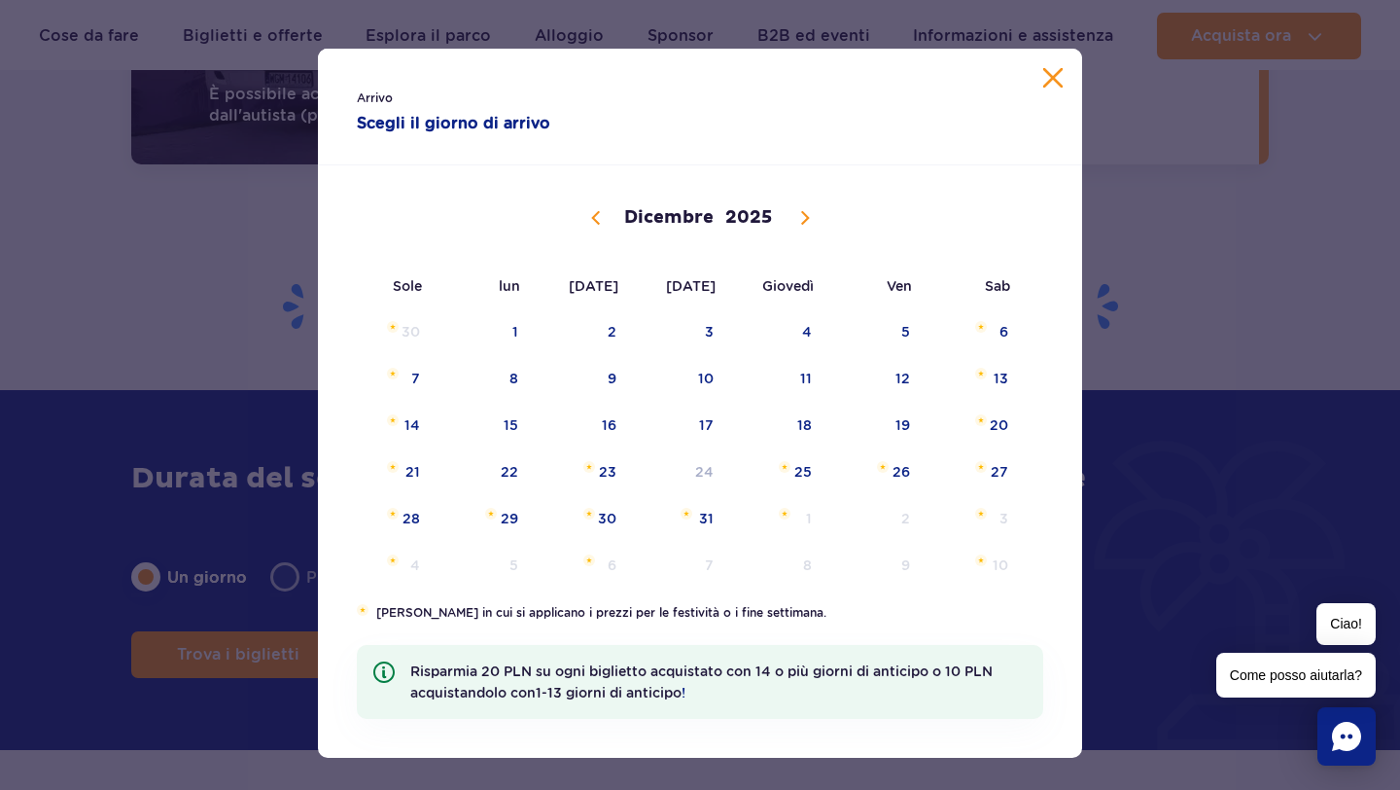
type input "2026"
click at [799, 210] on span at bounding box center [807, 217] width 33 height 33
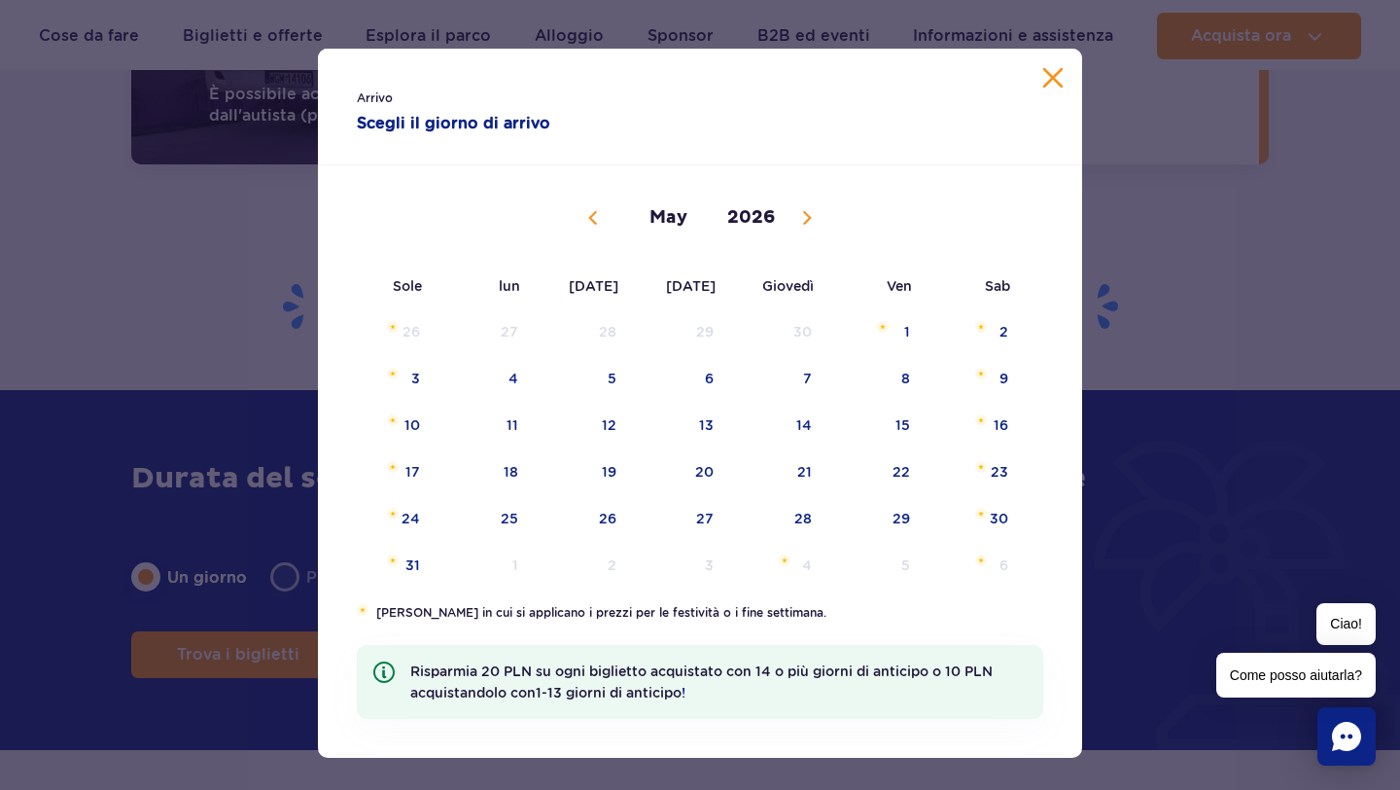
click at [799, 210] on span at bounding box center [807, 217] width 33 height 33
select select "6"
click at [518, 430] on span "13" at bounding box center [485, 425] width 98 height 45
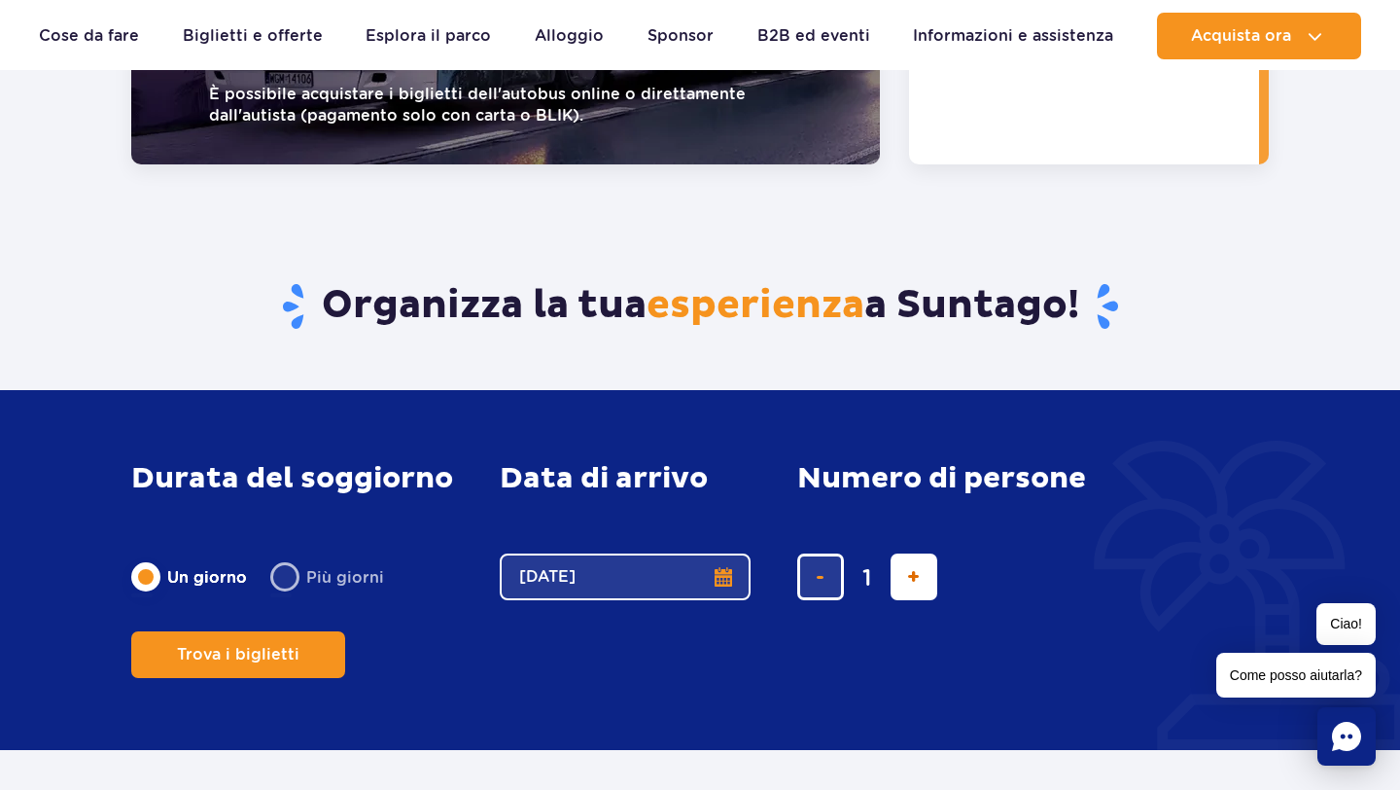
click at [900, 553] on button "aggiungi biglietto" at bounding box center [914, 576] width 47 height 47
type input "2"
click at [900, 553] on button "aggiungi biglietto" at bounding box center [914, 576] width 47 height 47
type input "3"
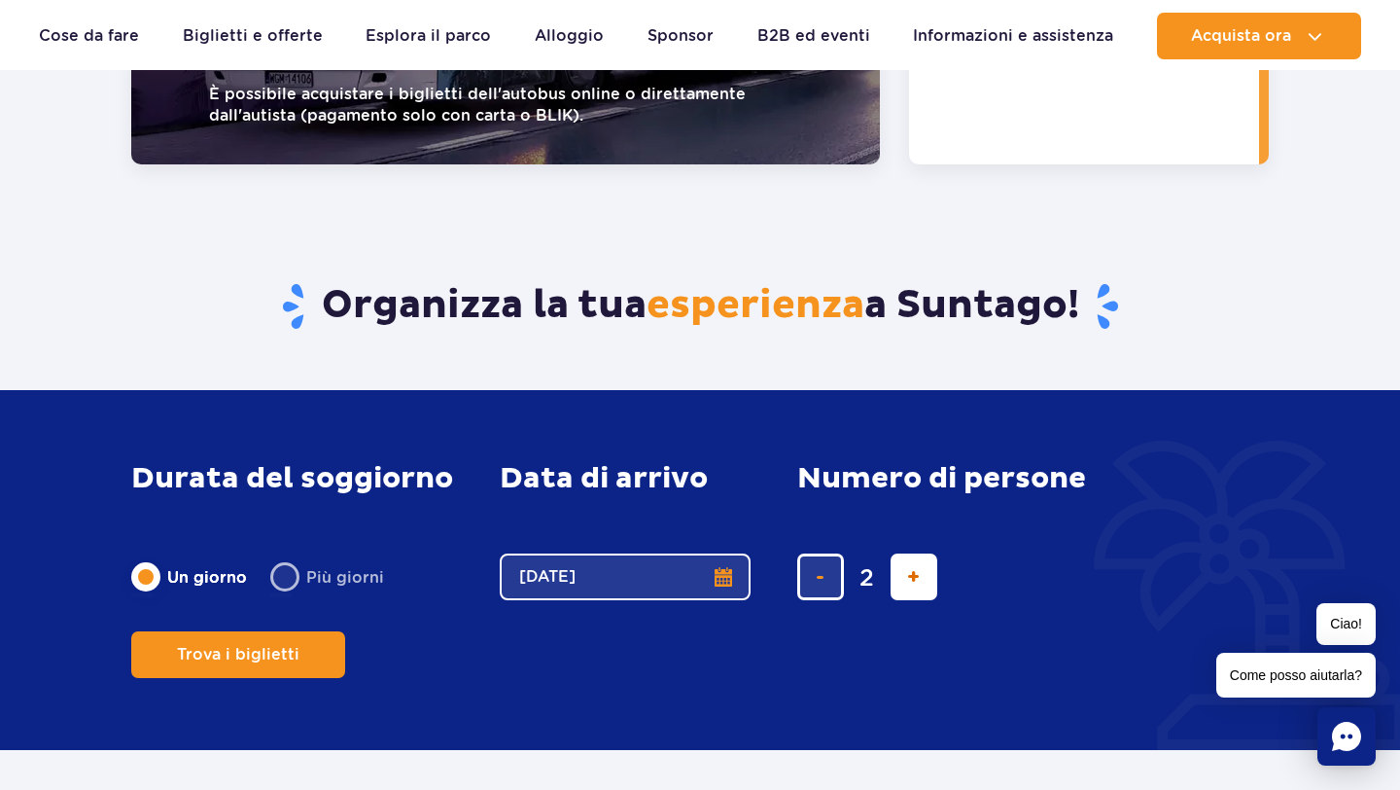
type input "3"
click at [900, 553] on button "aggiungi biglietto" at bounding box center [914, 576] width 47 height 47
type input "4"
click at [900, 553] on button "aggiungi biglietto" at bounding box center [914, 576] width 47 height 47
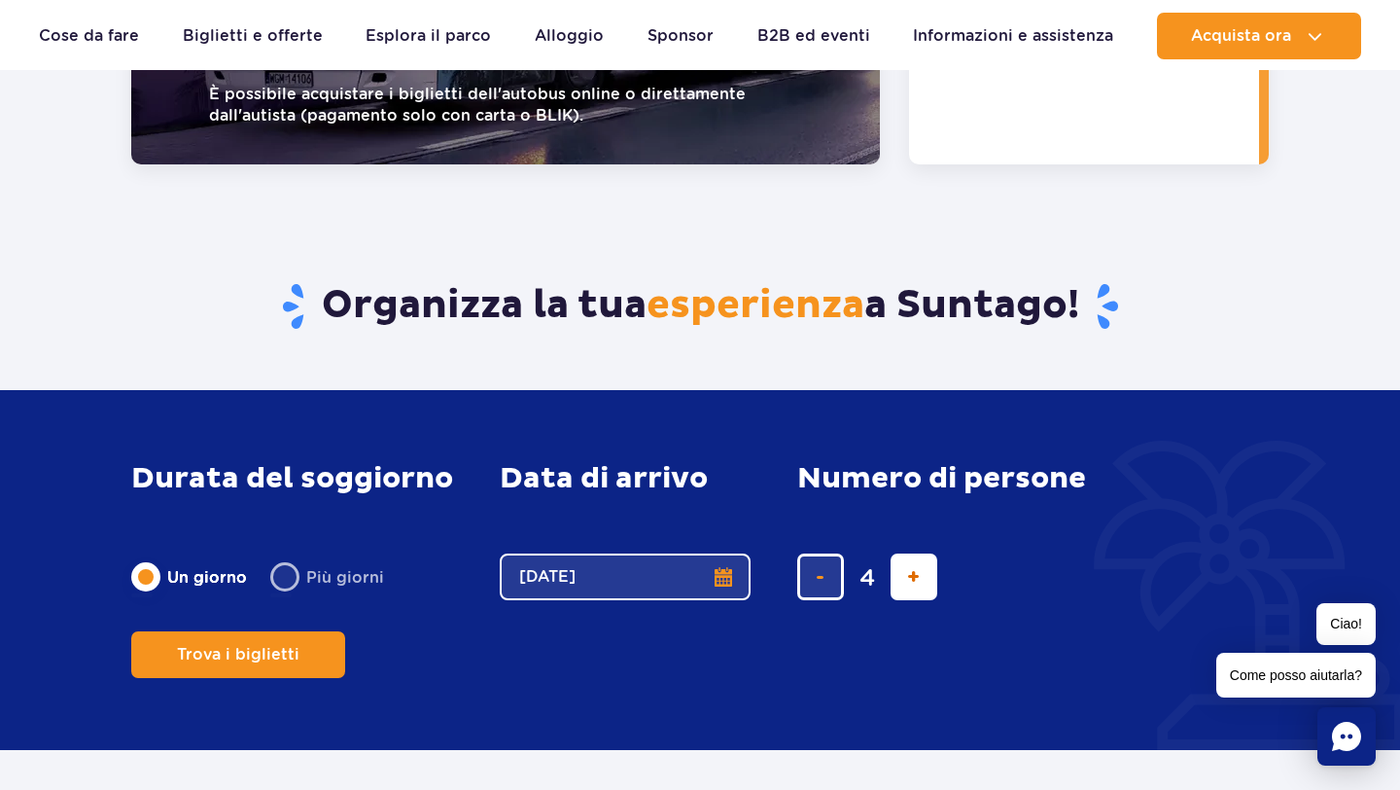
type input "5"
click at [900, 553] on button "aggiungi biglietto" at bounding box center [914, 576] width 47 height 47
type input "6"
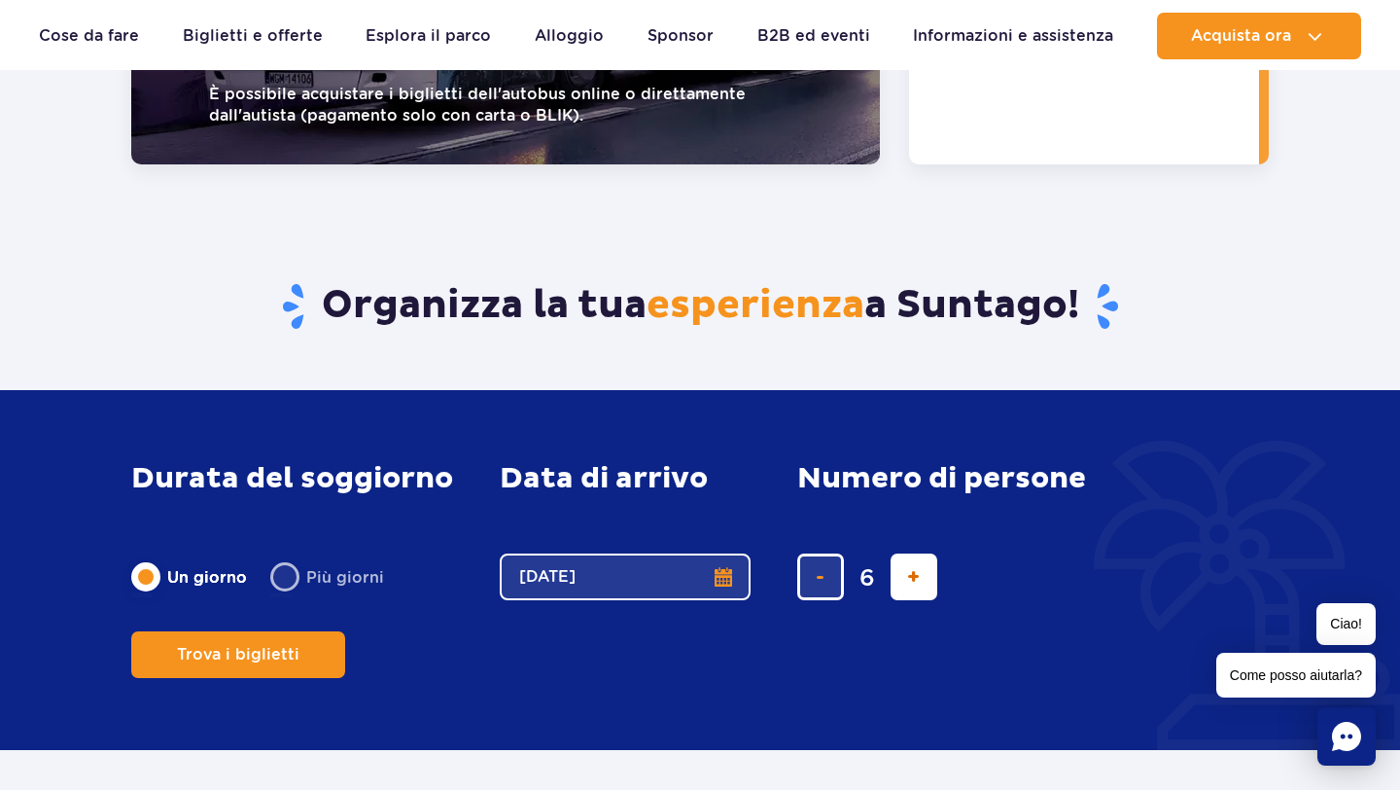
click at [900, 553] on button "aggiungi biglietto" at bounding box center [914, 576] width 47 height 47
type input "7"
click at [900, 553] on button "aggiungi biglietto" at bounding box center [914, 576] width 47 height 47
type input "8"
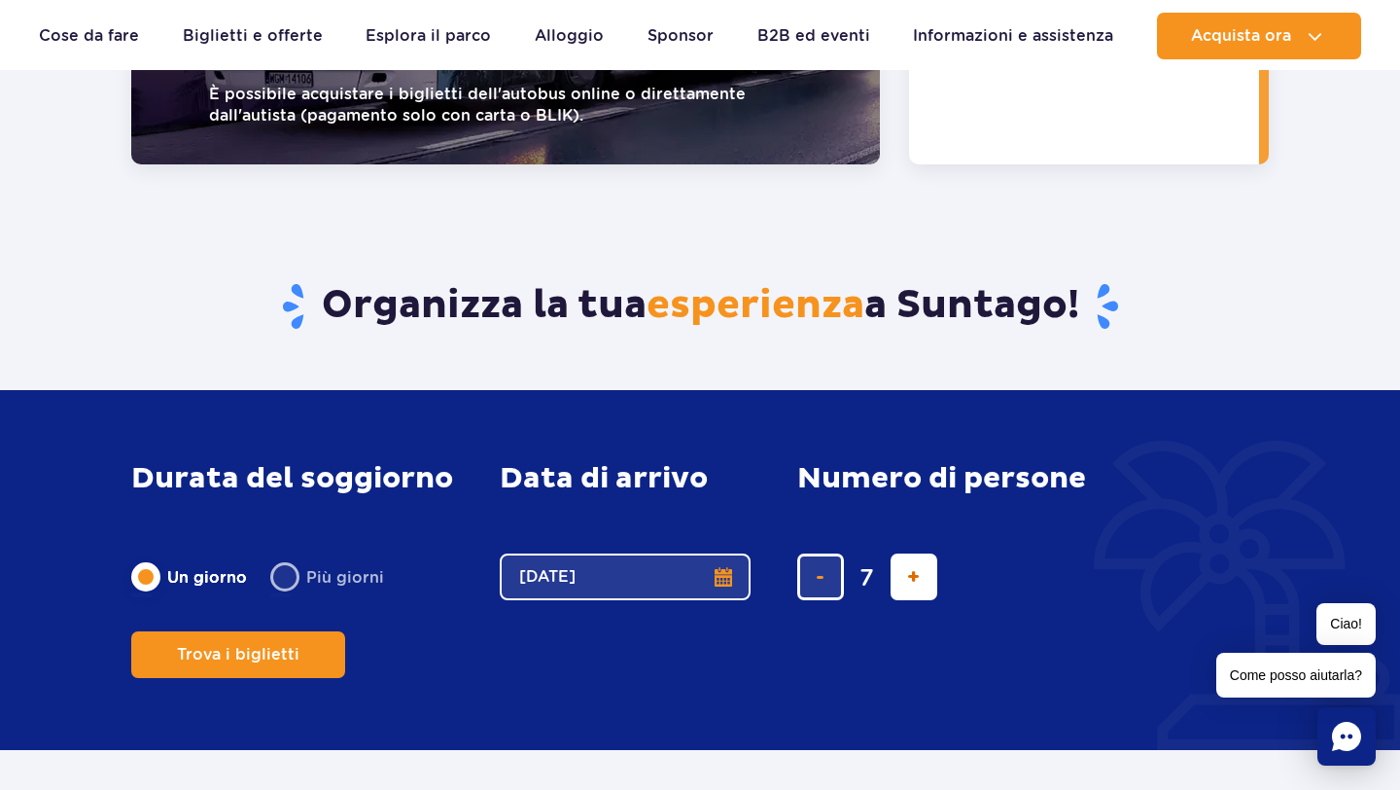
type input "8"
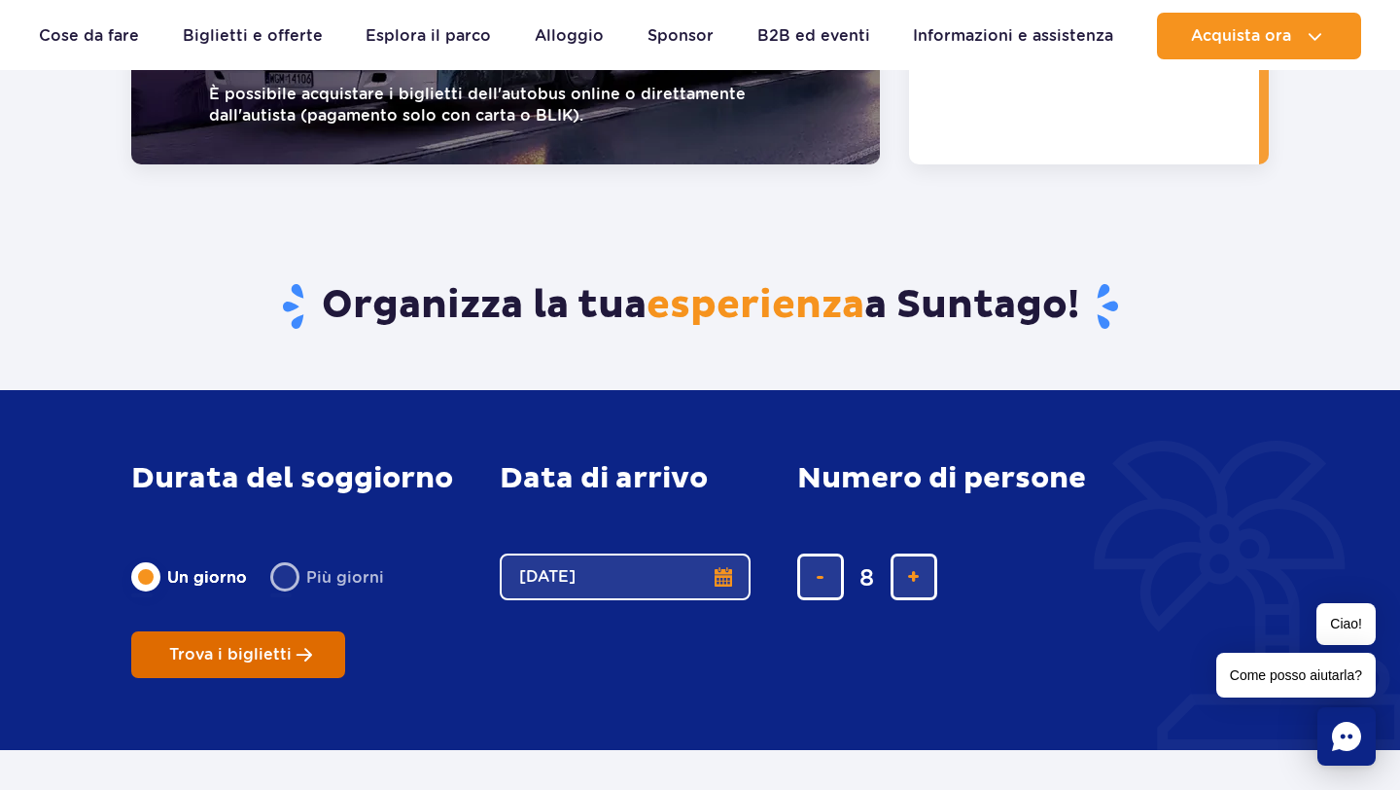
click at [216, 631] on button "Trova i biglietti" at bounding box center [238, 654] width 214 height 47
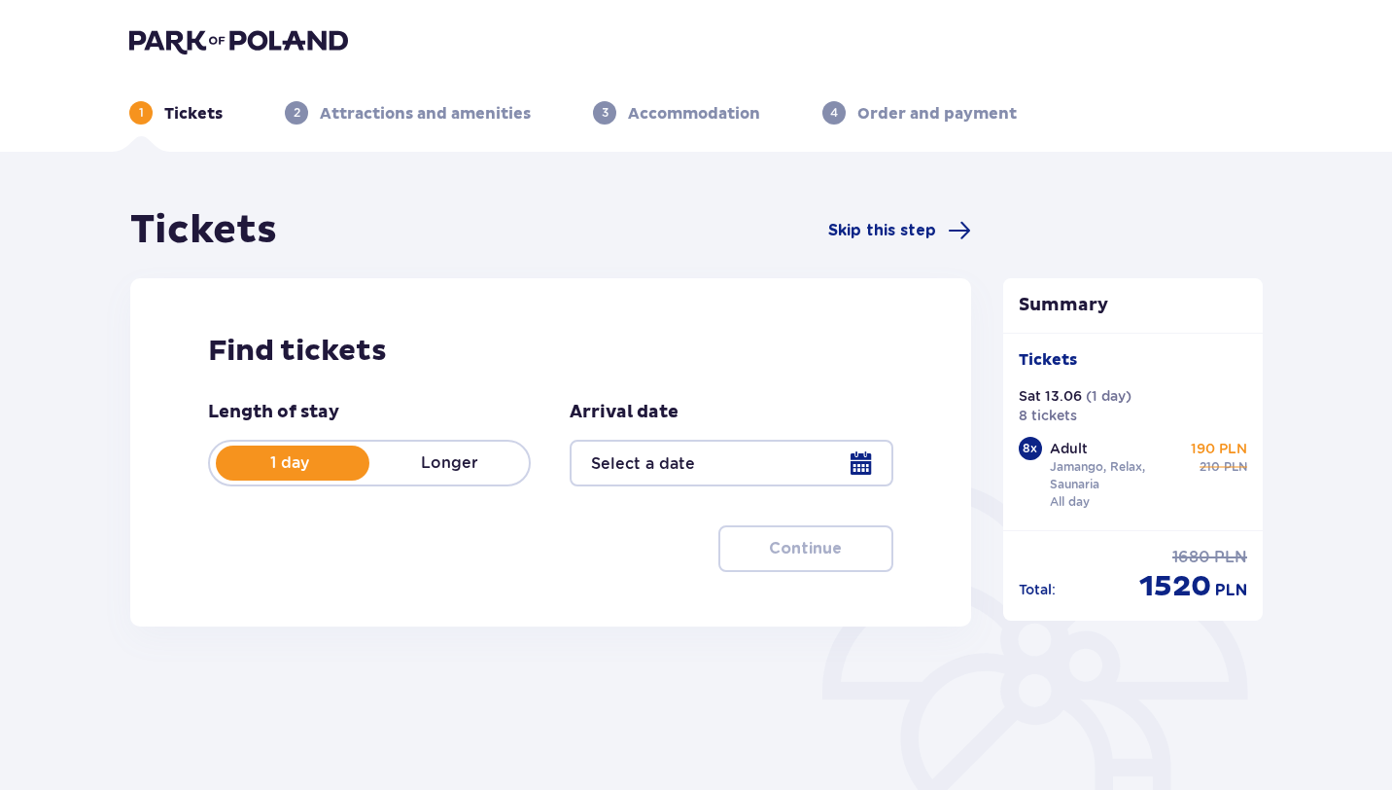
type input "[DATE]"
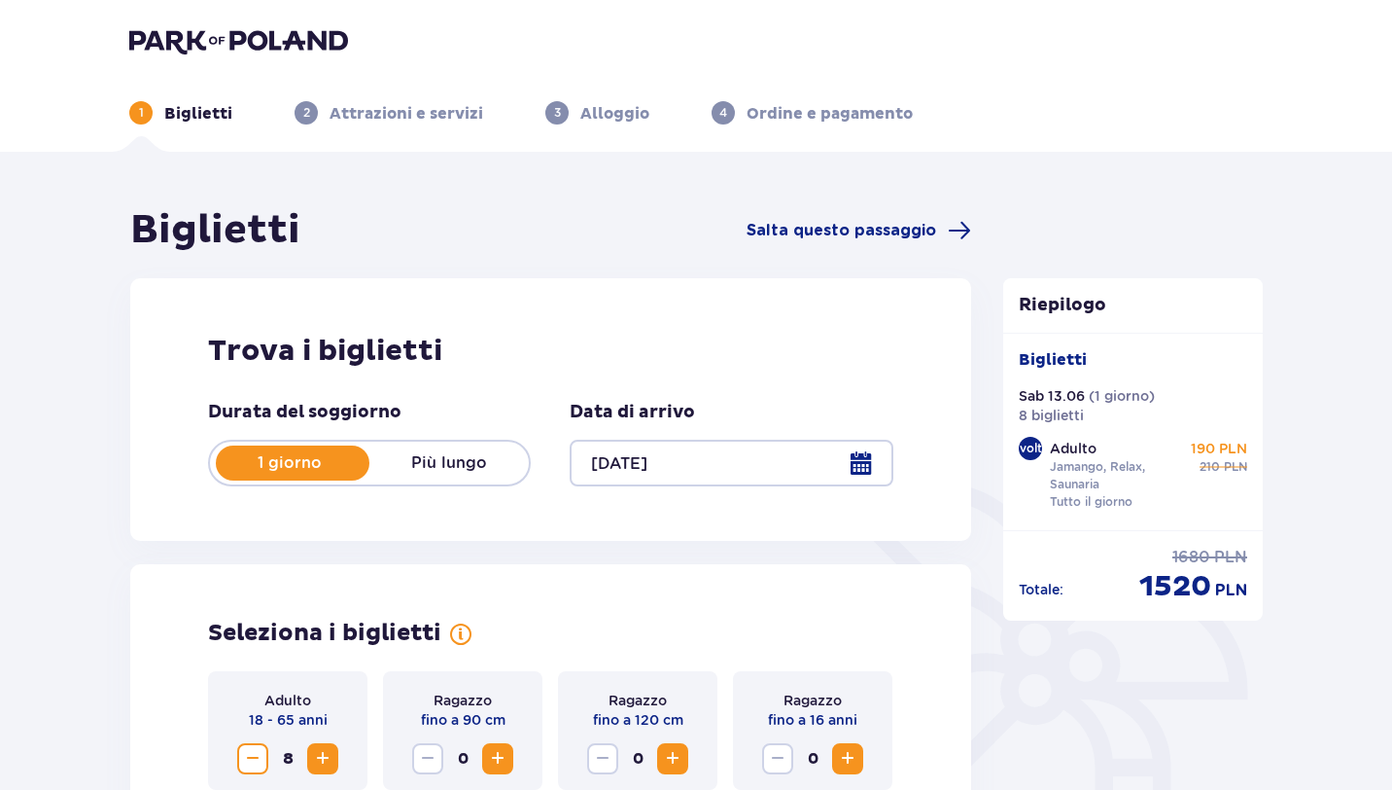
click at [149, 43] on img at bounding box center [238, 40] width 219 height 27
